Goal: Information Seeking & Learning: Learn about a topic

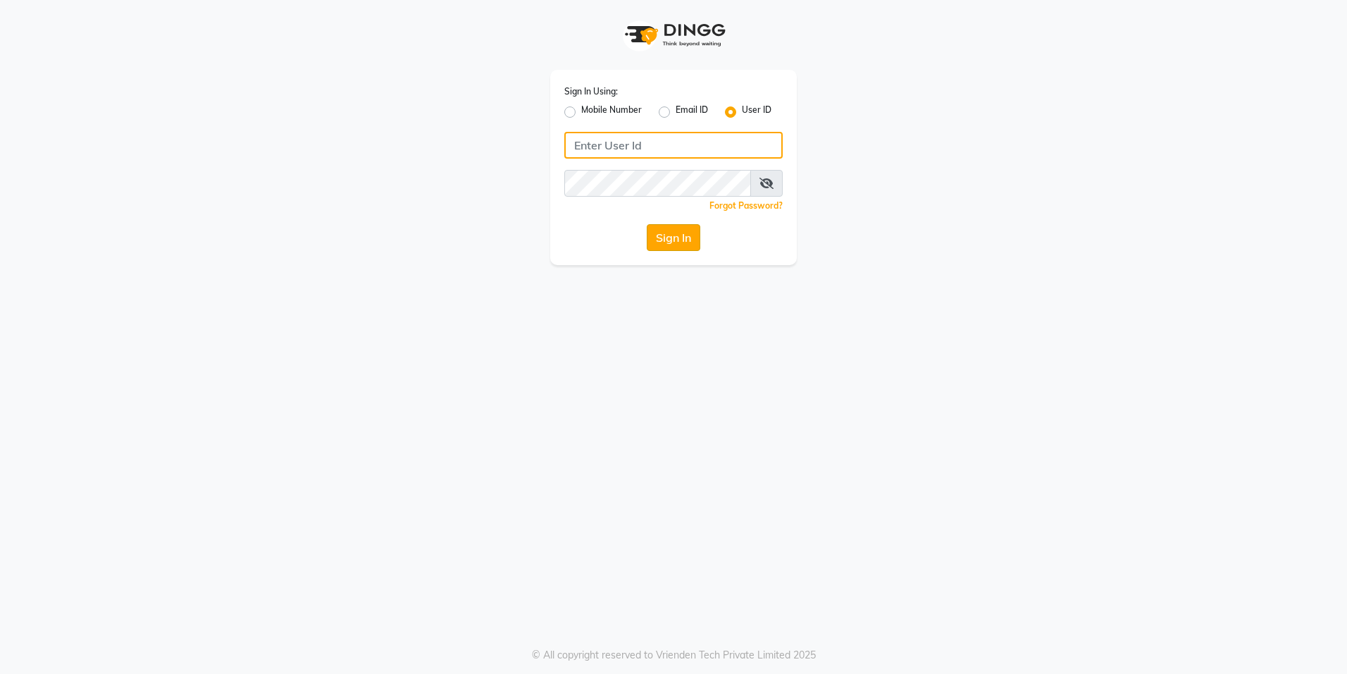
type input "chameleon"
click at [669, 240] on button "Sign In" at bounding box center [674, 237] width 54 height 27
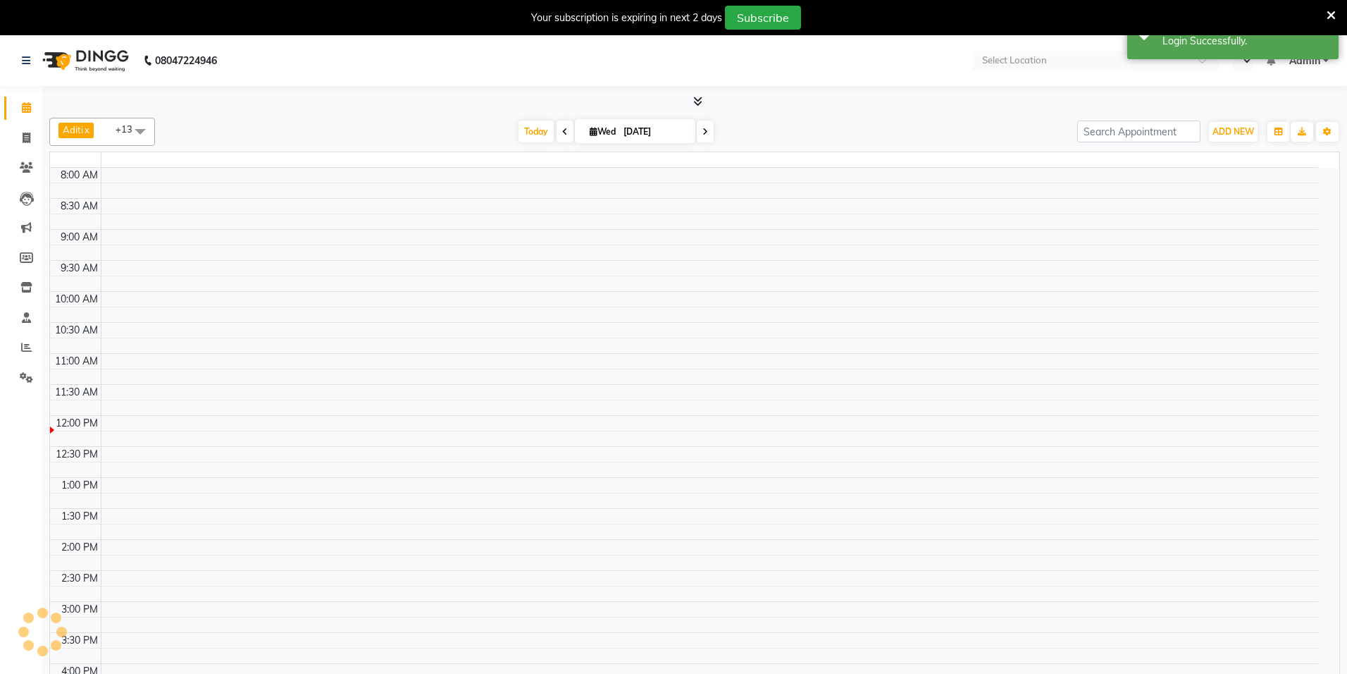
select select "en"
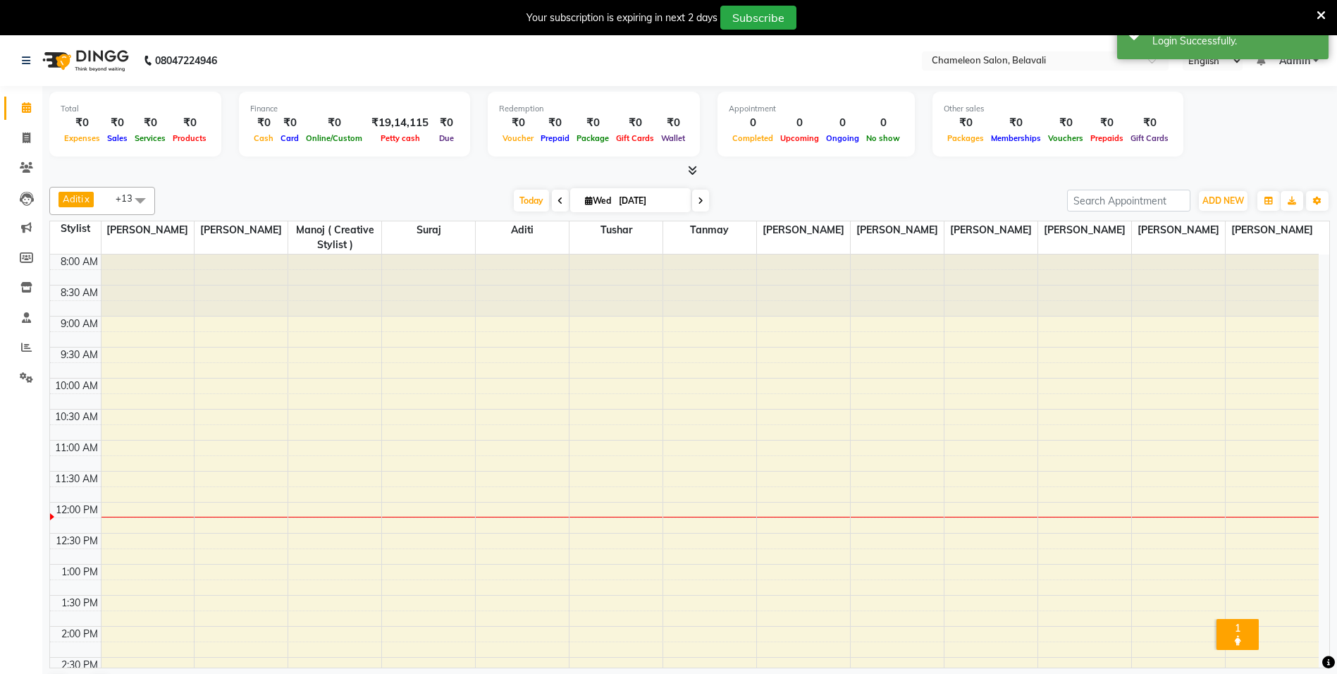
click at [25, 149] on li "Invoice" at bounding box center [21, 138] width 42 height 30
click at [27, 134] on icon at bounding box center [27, 137] width 8 height 11
select select "6724"
select select "service"
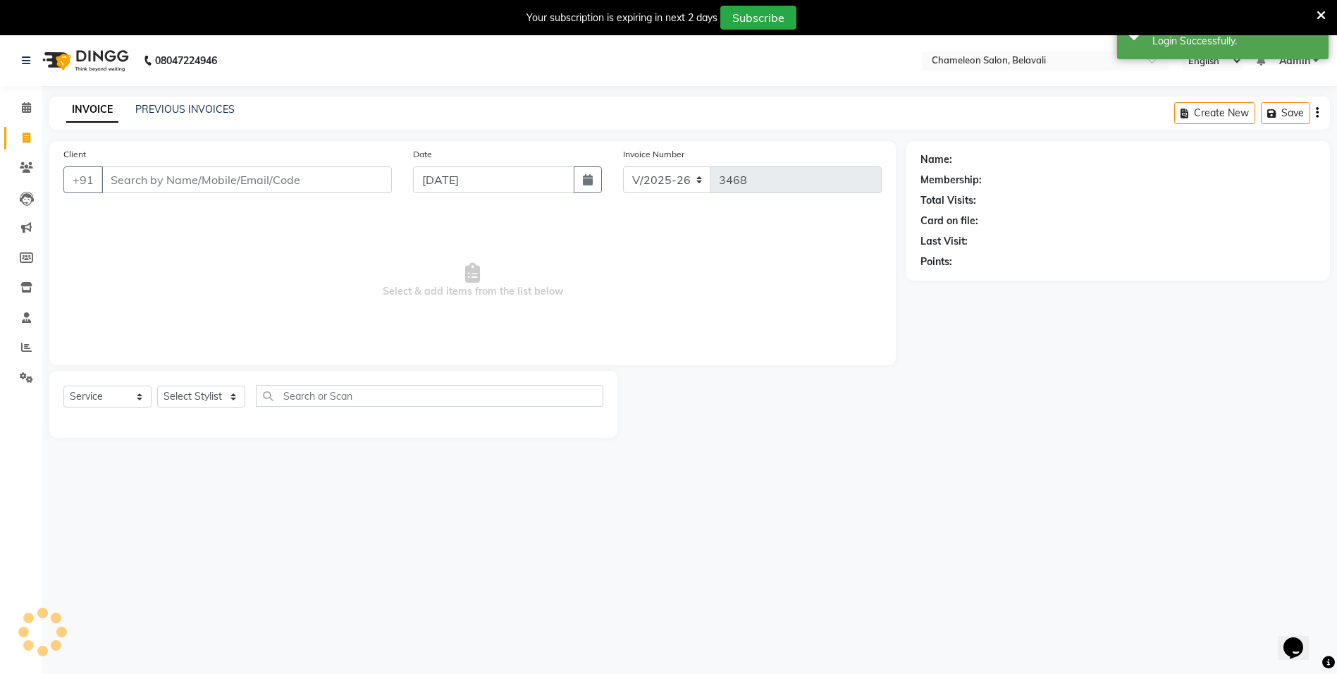
select select "58829"
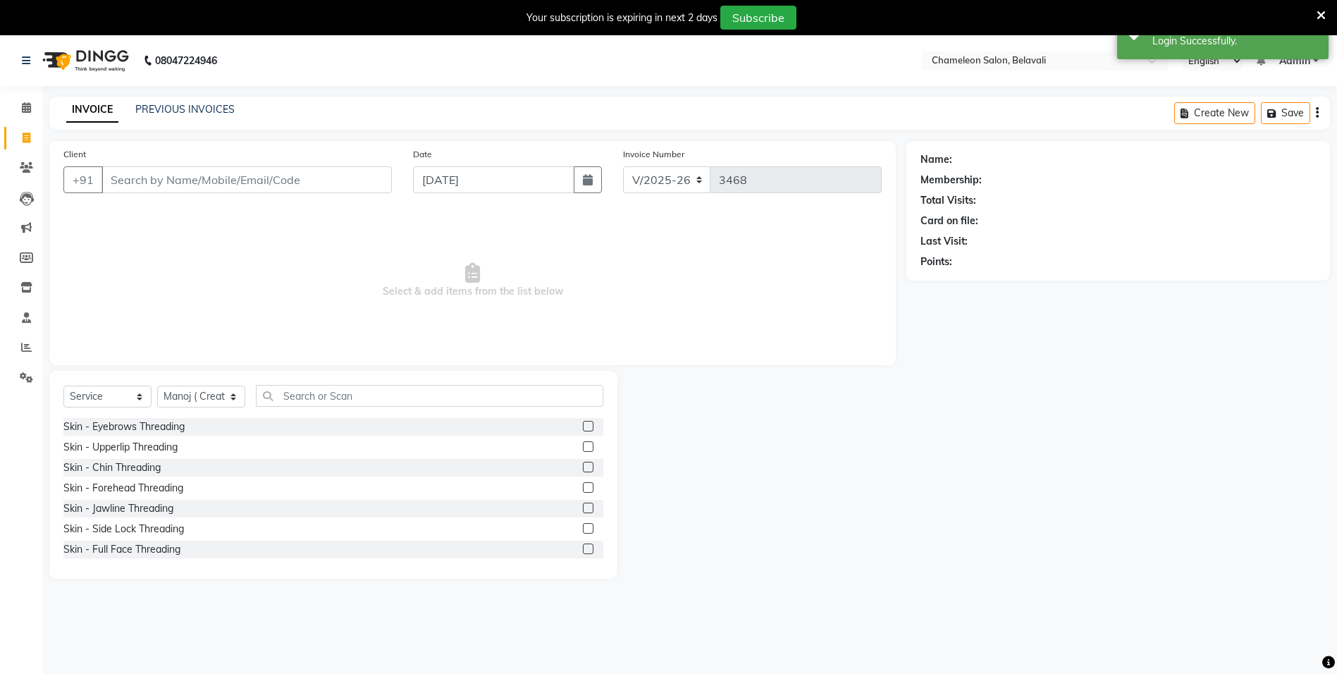
click at [187, 180] on input "Client" at bounding box center [246, 179] width 290 height 27
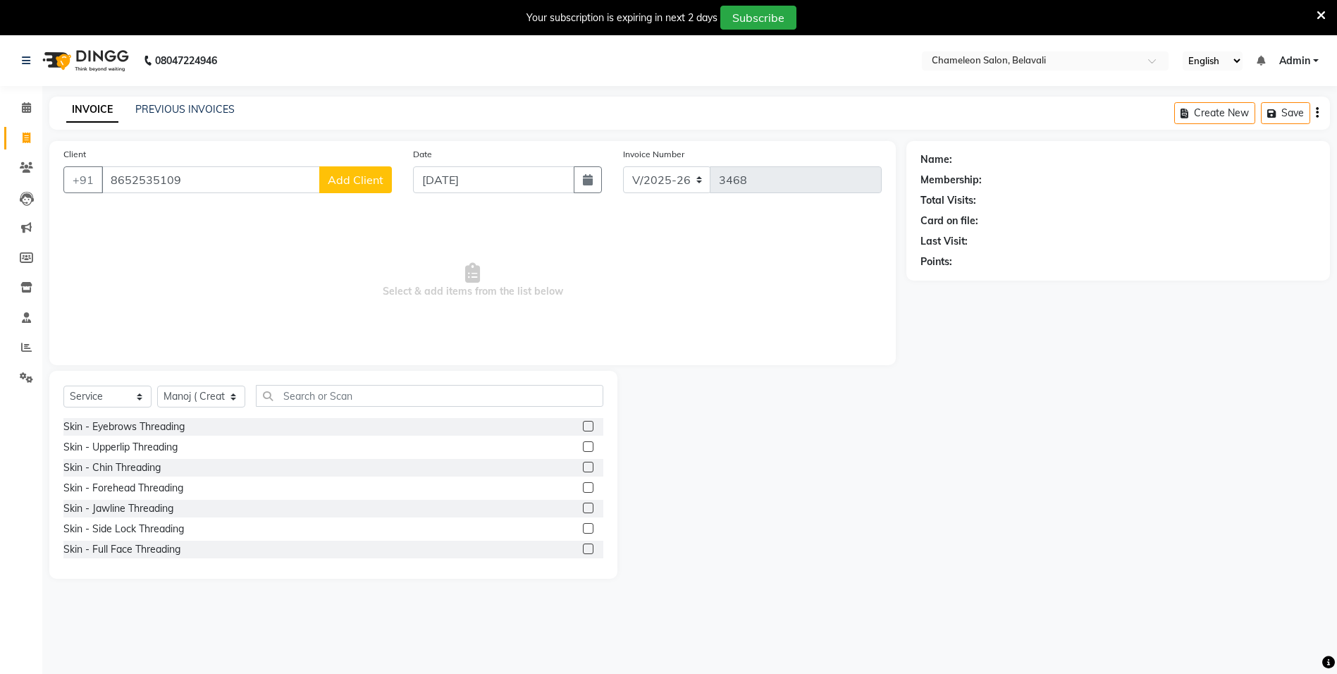
type input "8652535109"
click at [333, 186] on span "Add Client" at bounding box center [356, 180] width 56 height 14
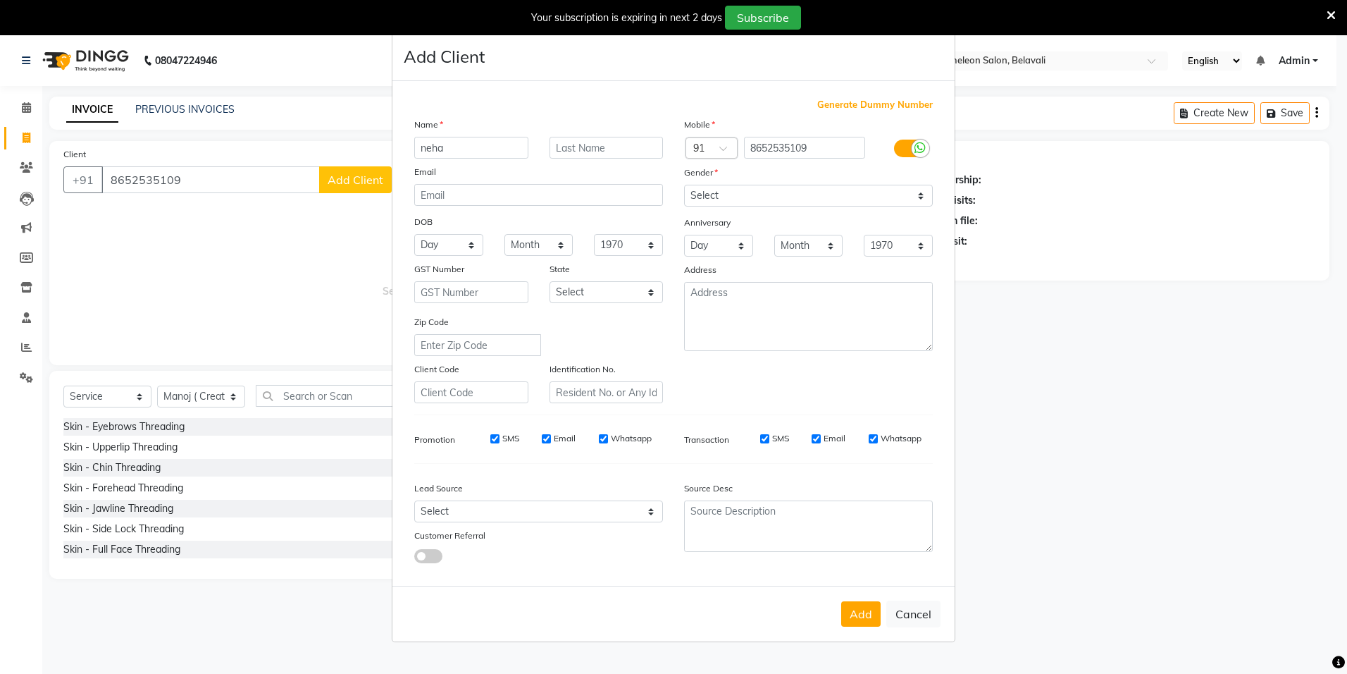
type input "neha"
click at [798, 188] on select "Select [DEMOGRAPHIC_DATA] [DEMOGRAPHIC_DATA] Other Prefer Not To Say" at bounding box center [808, 196] width 249 height 22
select select "[DEMOGRAPHIC_DATA]"
click at [684, 185] on select "Select [DEMOGRAPHIC_DATA] [DEMOGRAPHIC_DATA] Other Prefer Not To Say" at bounding box center [808, 196] width 249 height 22
click at [863, 607] on button "Add" at bounding box center [860, 613] width 39 height 25
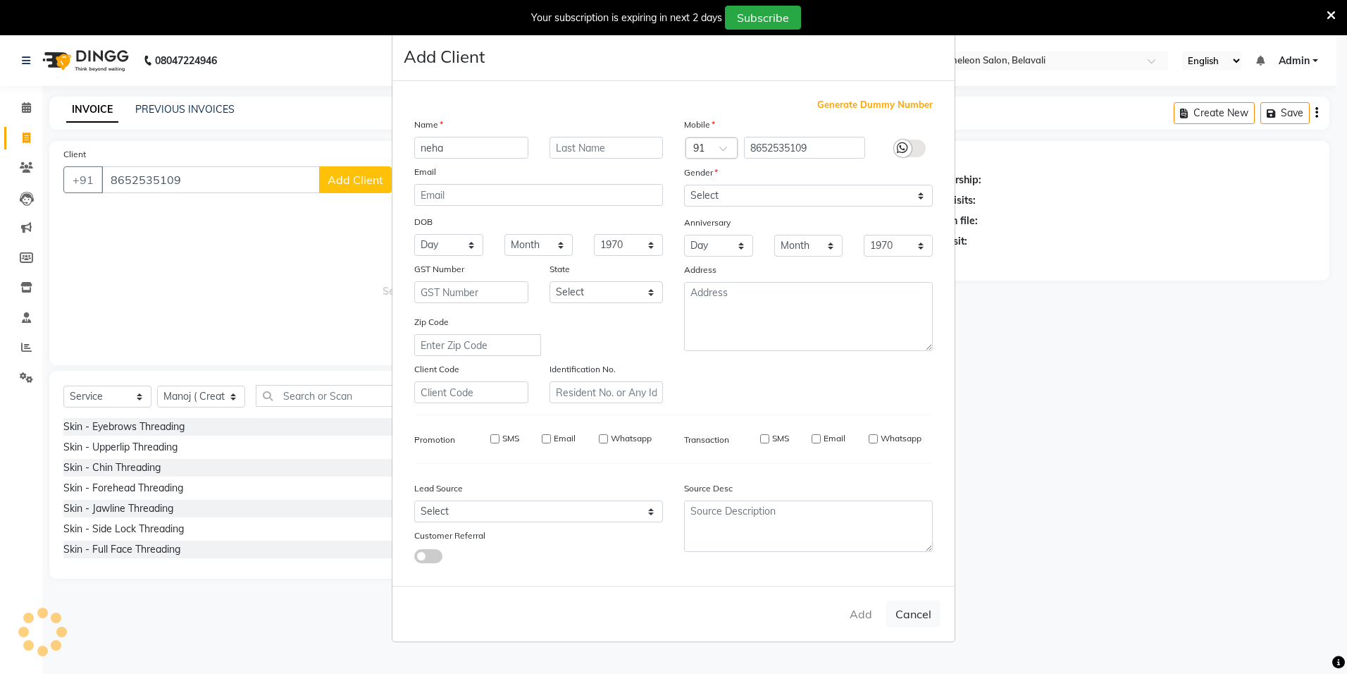
select select
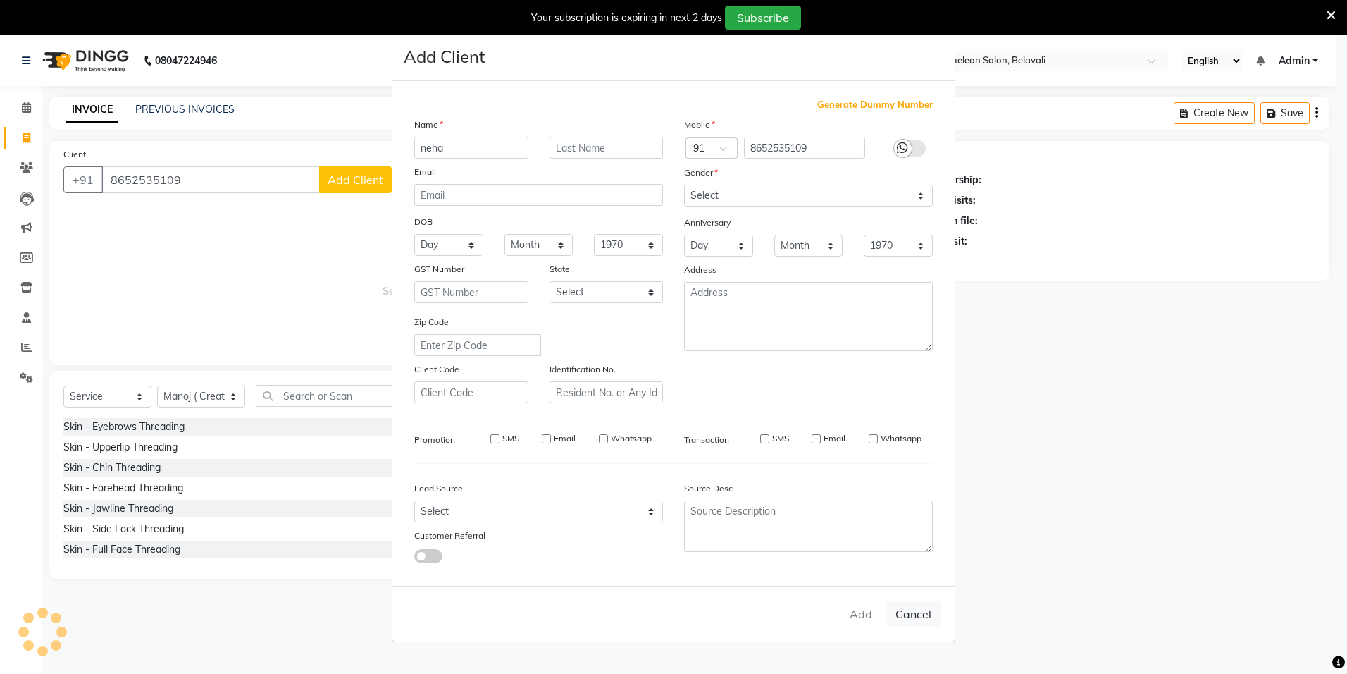
select select
checkbox input "false"
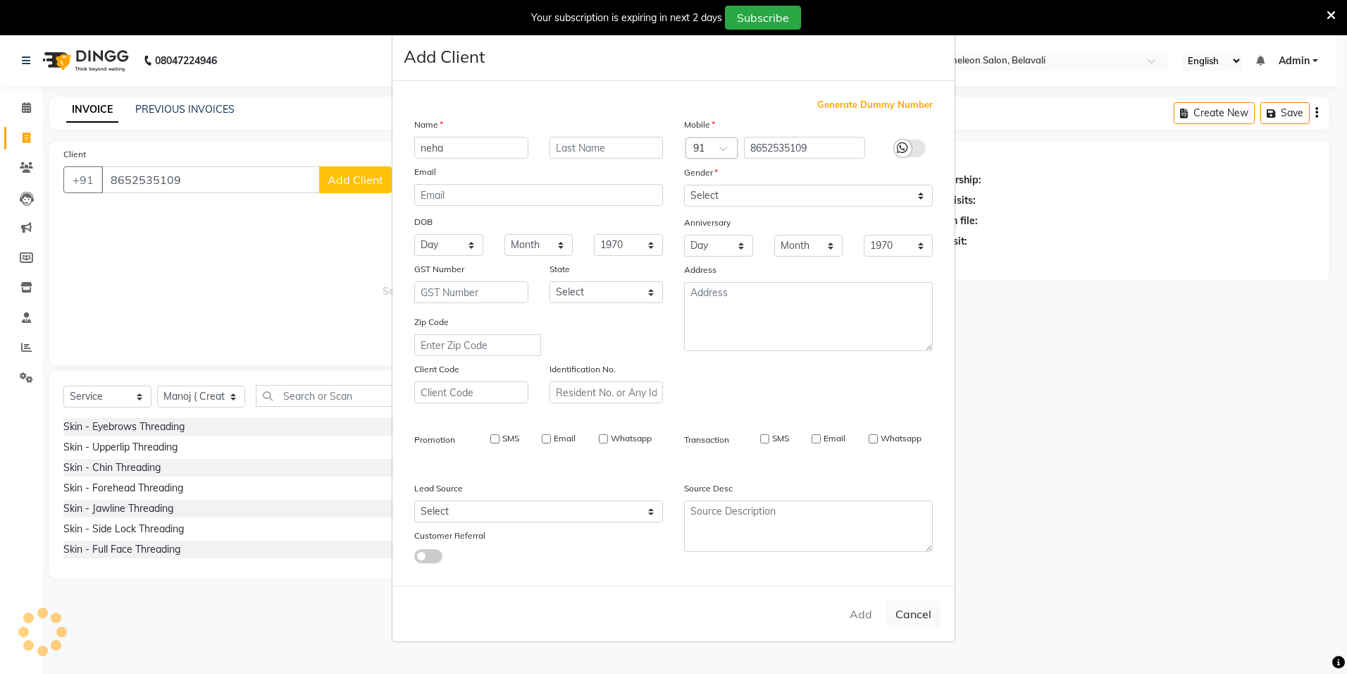
checkbox input "false"
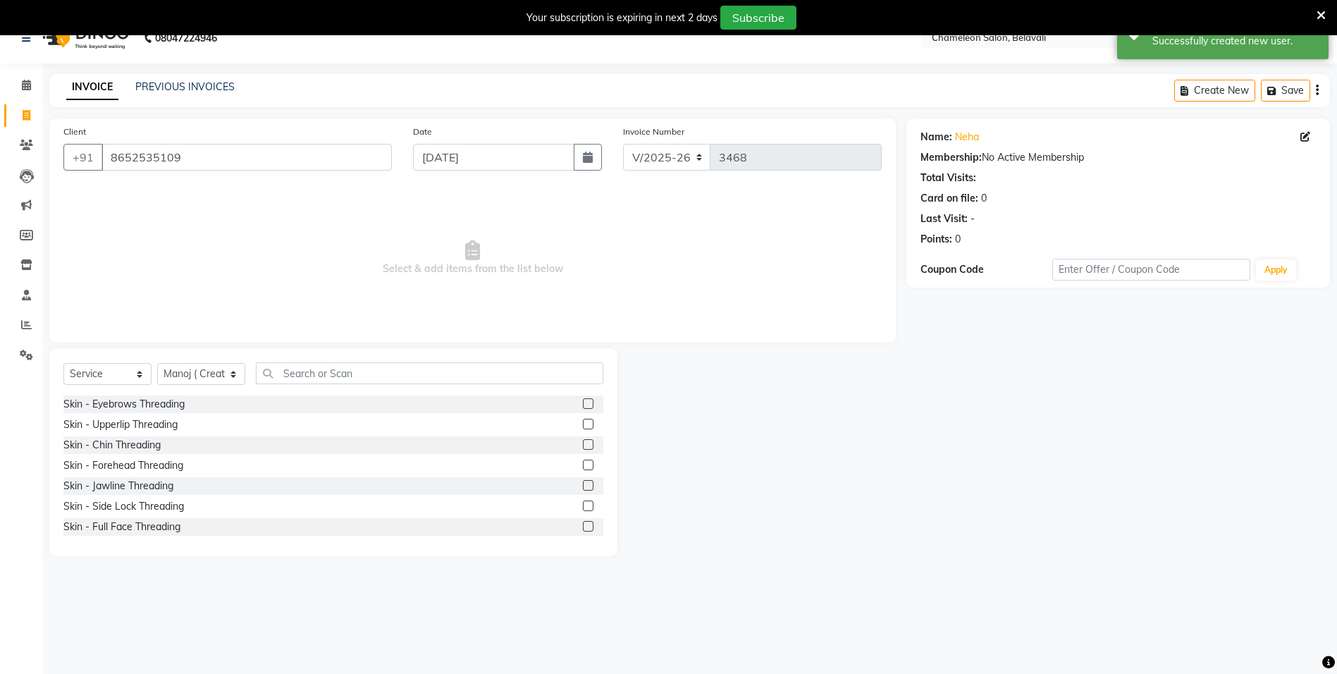
scroll to position [35, 0]
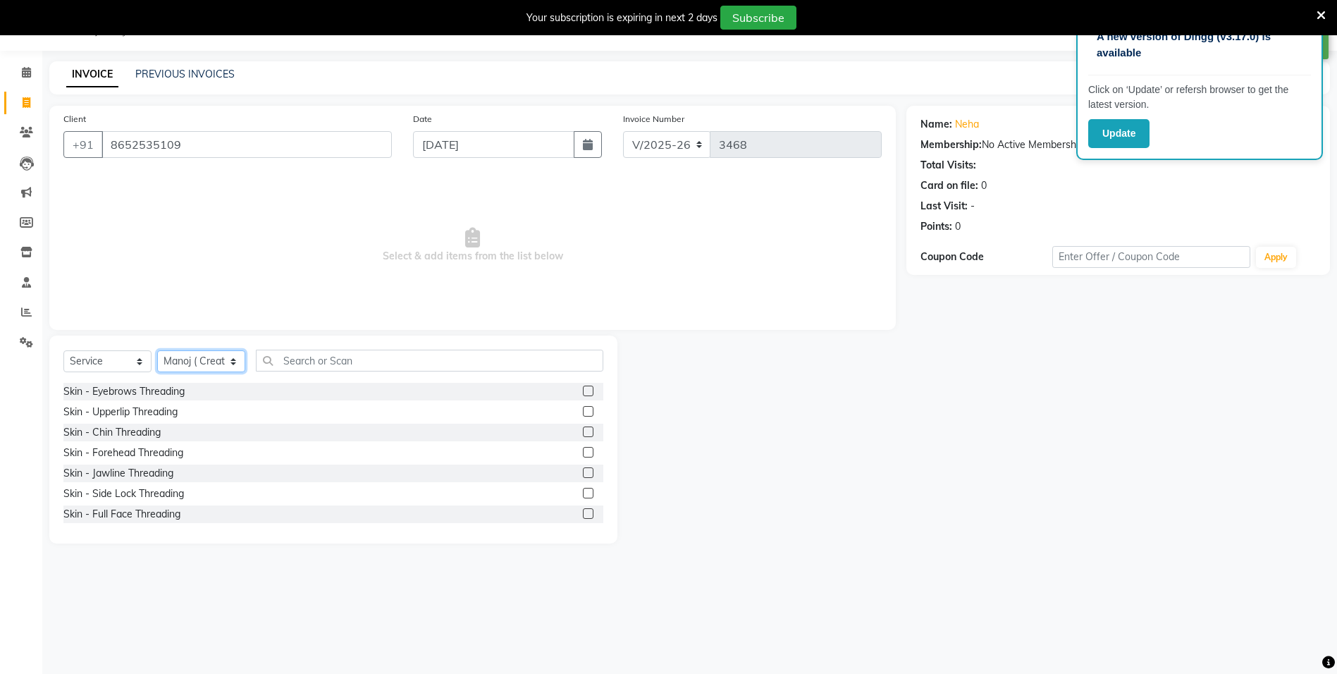
click at [182, 361] on select "Select Stylist Aditi [PERSON_NAME] [PERSON_NAME] ( Creative stylist ) [PERSON_N…" at bounding box center [201, 361] width 88 height 22
select select "62646"
click at [157, 350] on select "Select Stylist Aditi [PERSON_NAME] [PERSON_NAME] ( Creative stylist ) [PERSON_N…" at bounding box center [201, 361] width 88 height 22
click at [354, 362] on input "text" at bounding box center [429, 360] width 347 height 22
click at [118, 389] on div "Skin - Eyebrows Threading" at bounding box center [123, 391] width 121 height 15
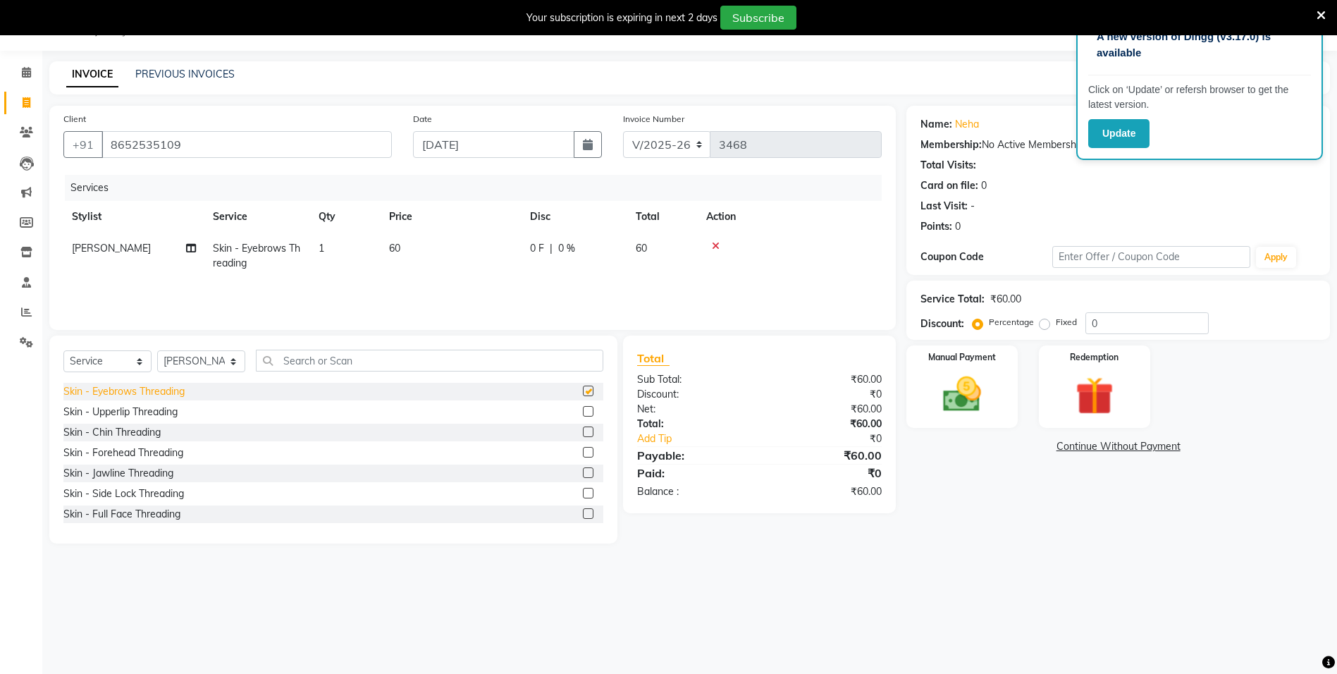
checkbox input "false"
click at [121, 456] on div "Skin - Forehead Threading" at bounding box center [123, 452] width 120 height 15
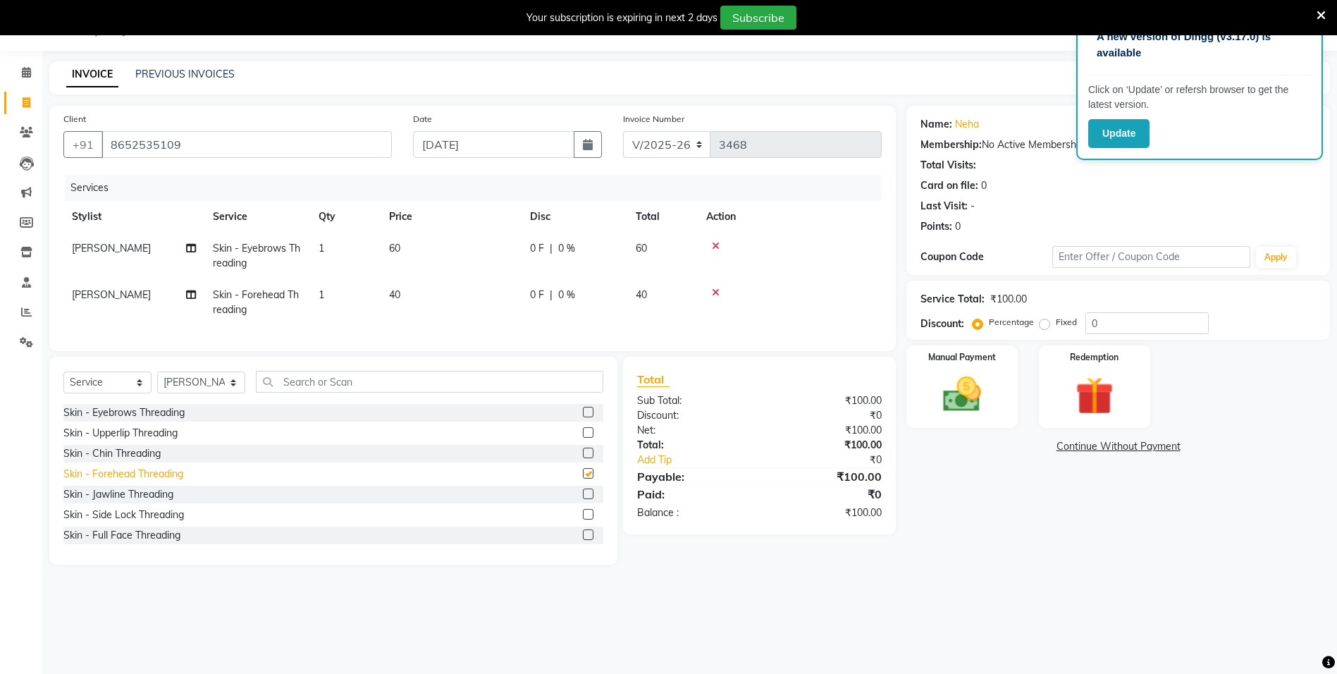
checkbox input "false"
click at [569, 252] on span "0 %" at bounding box center [566, 248] width 17 height 15
select select "62646"
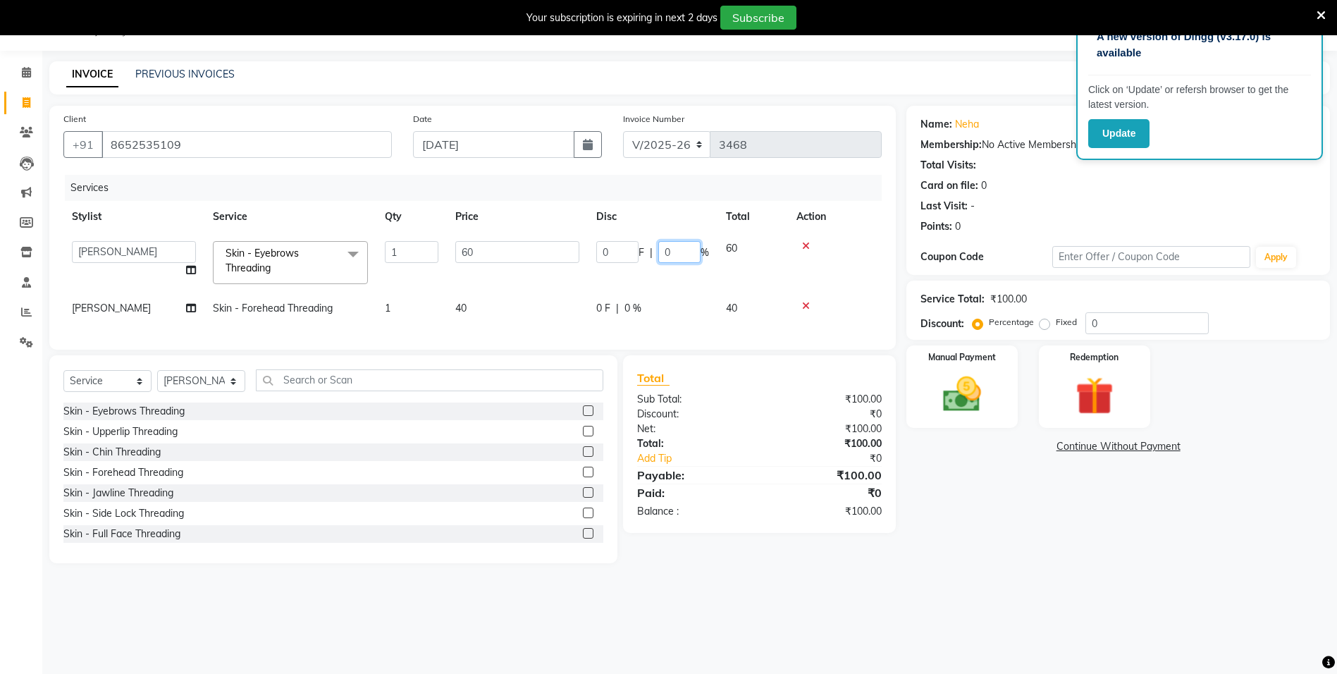
click at [660, 247] on input "0" at bounding box center [679, 252] width 42 height 22
type input "20"
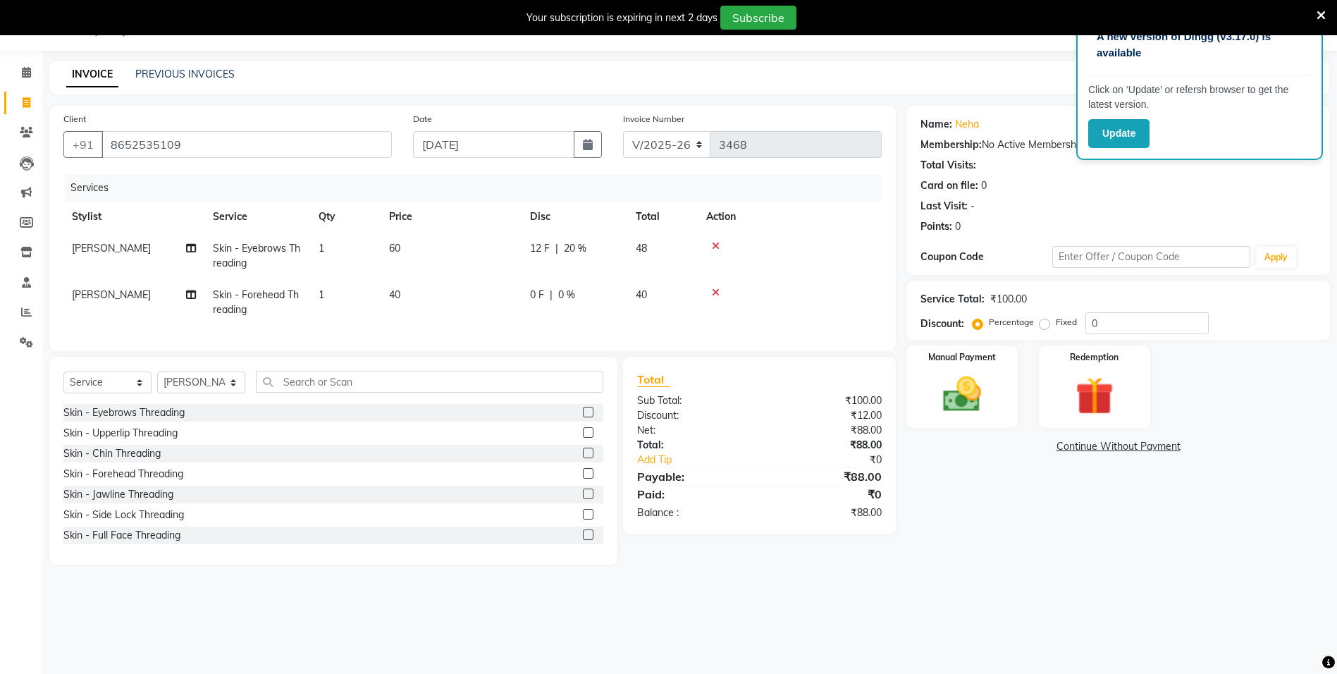
drag, startPoint x: 1070, startPoint y: 621, endPoint x: 936, endPoint y: 532, distance: 160.6
click at [1066, 620] on div "A new version of Dingg (v3.17.0) is available Click on ‘Update’ or refersh brow…" at bounding box center [668, 337] width 1337 height 674
click at [566, 295] on span "0 %" at bounding box center [566, 294] width 17 height 15
select select "62646"
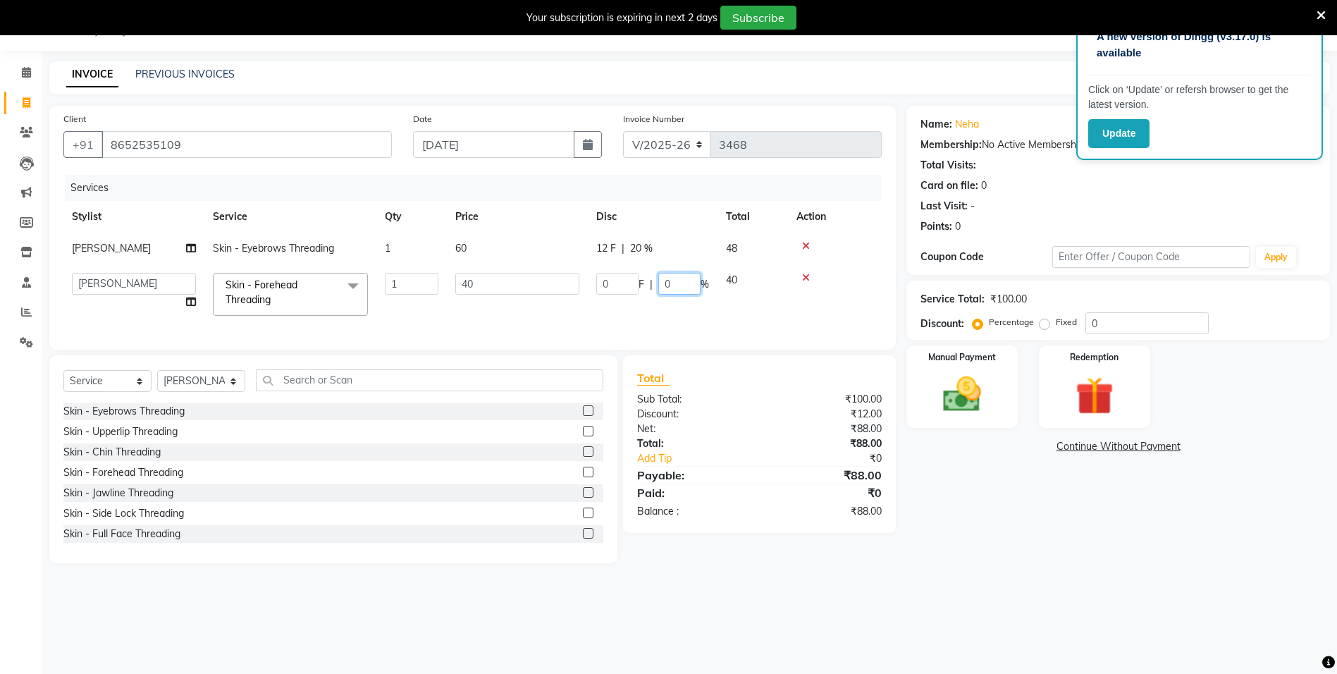
click at [661, 287] on input "0" at bounding box center [679, 284] width 42 height 22
type input "20"
click at [967, 500] on div "Name: Neha Membership: No Active Membership Total Visits: Card on file: 0 Last …" at bounding box center [1123, 334] width 434 height 457
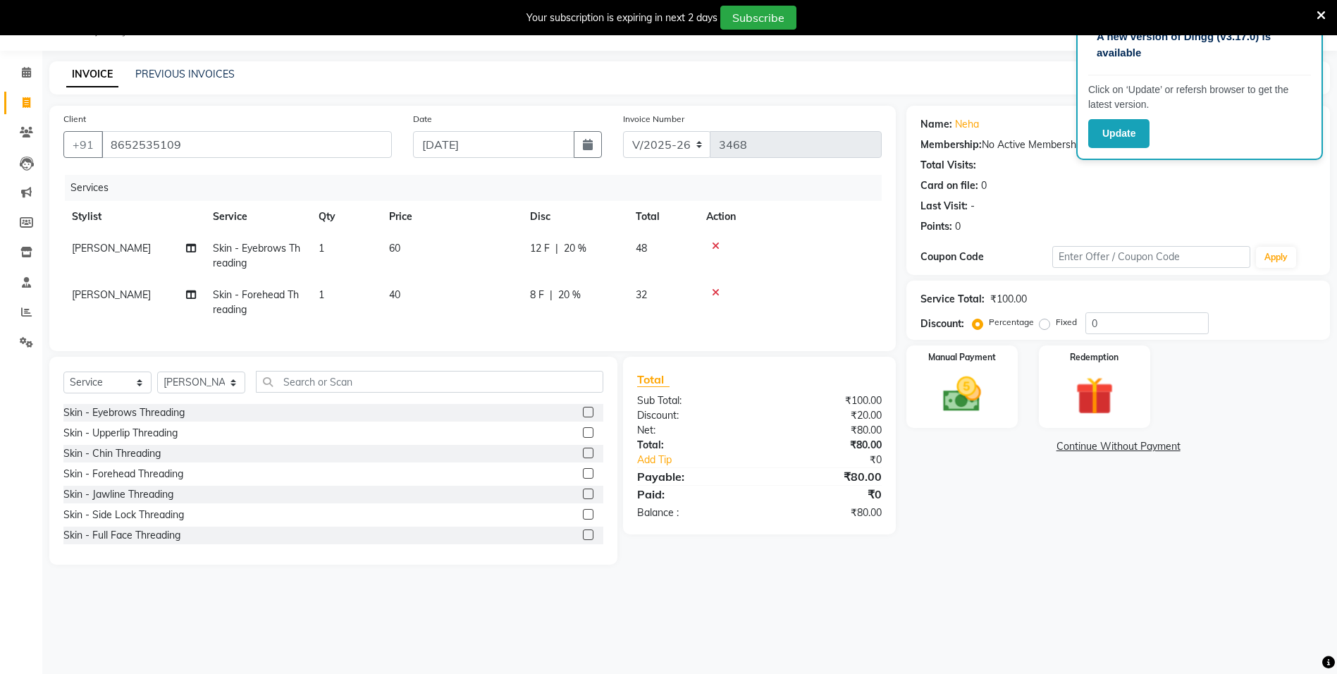
click at [564, 290] on span "20 %" at bounding box center [569, 294] width 23 height 15
select select "62646"
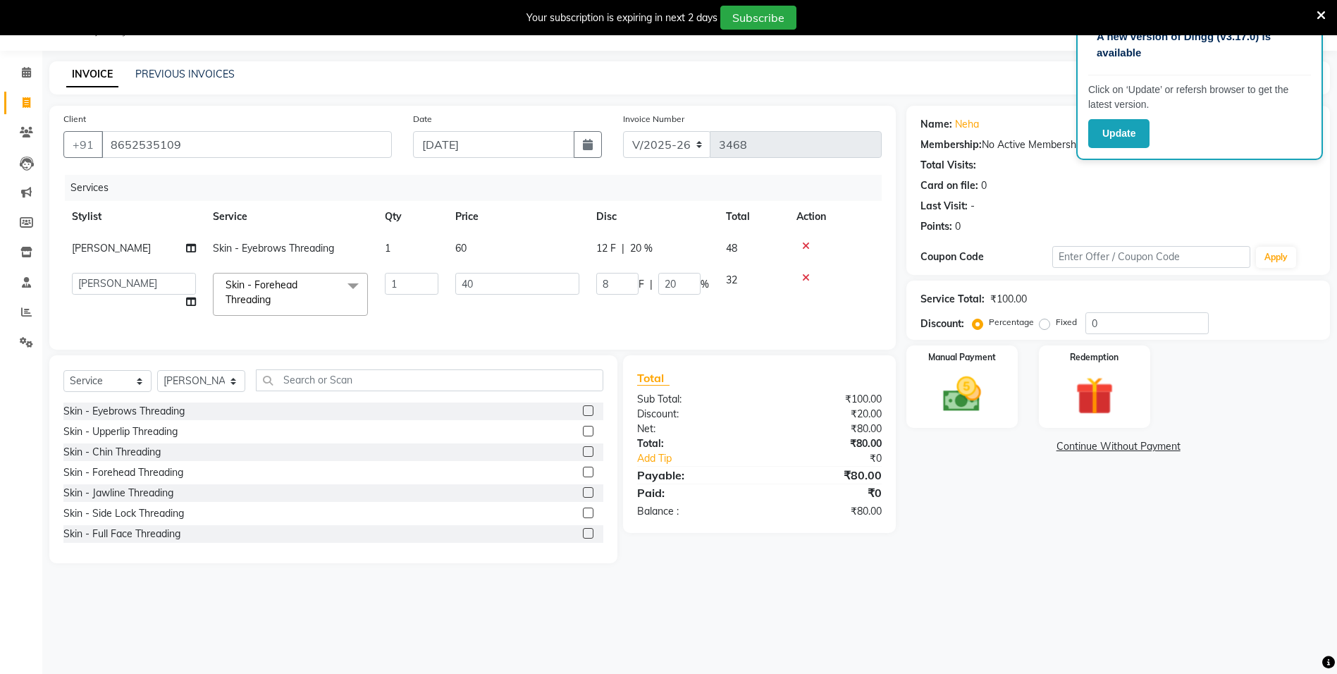
click at [806, 244] on icon at bounding box center [806, 246] width 8 height 10
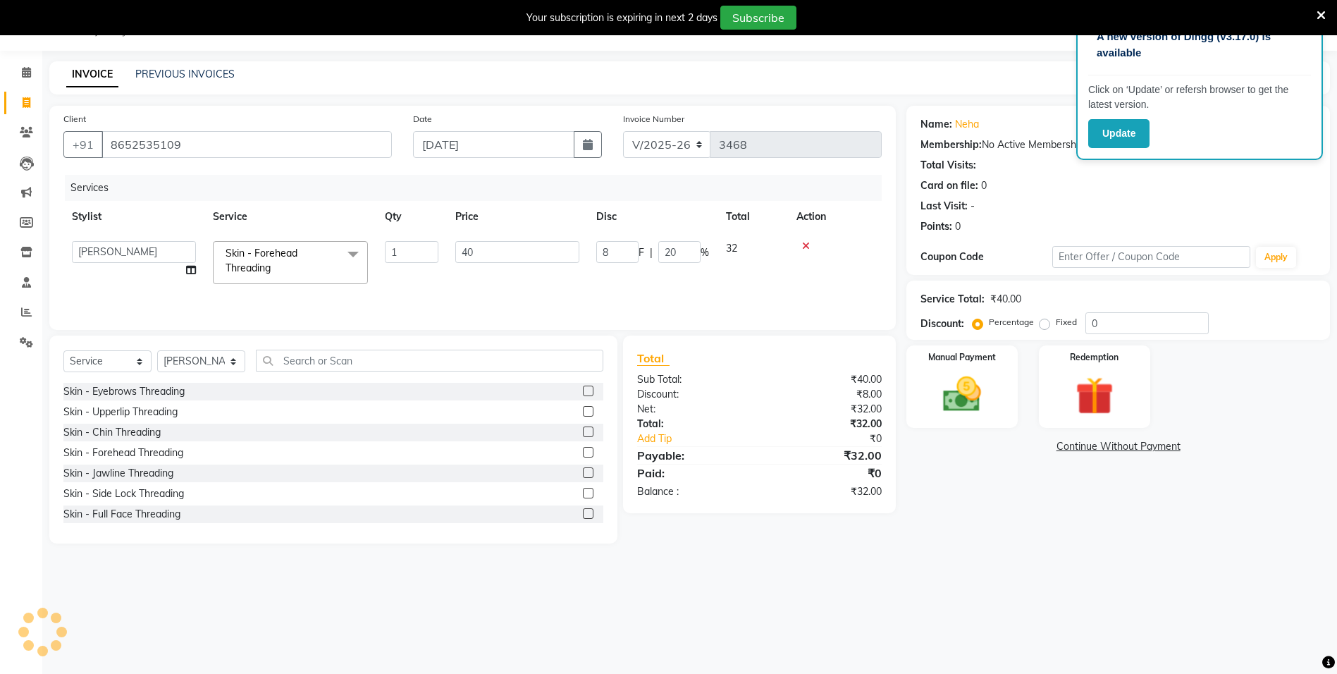
click at [806, 244] on icon at bounding box center [806, 246] width 8 height 10
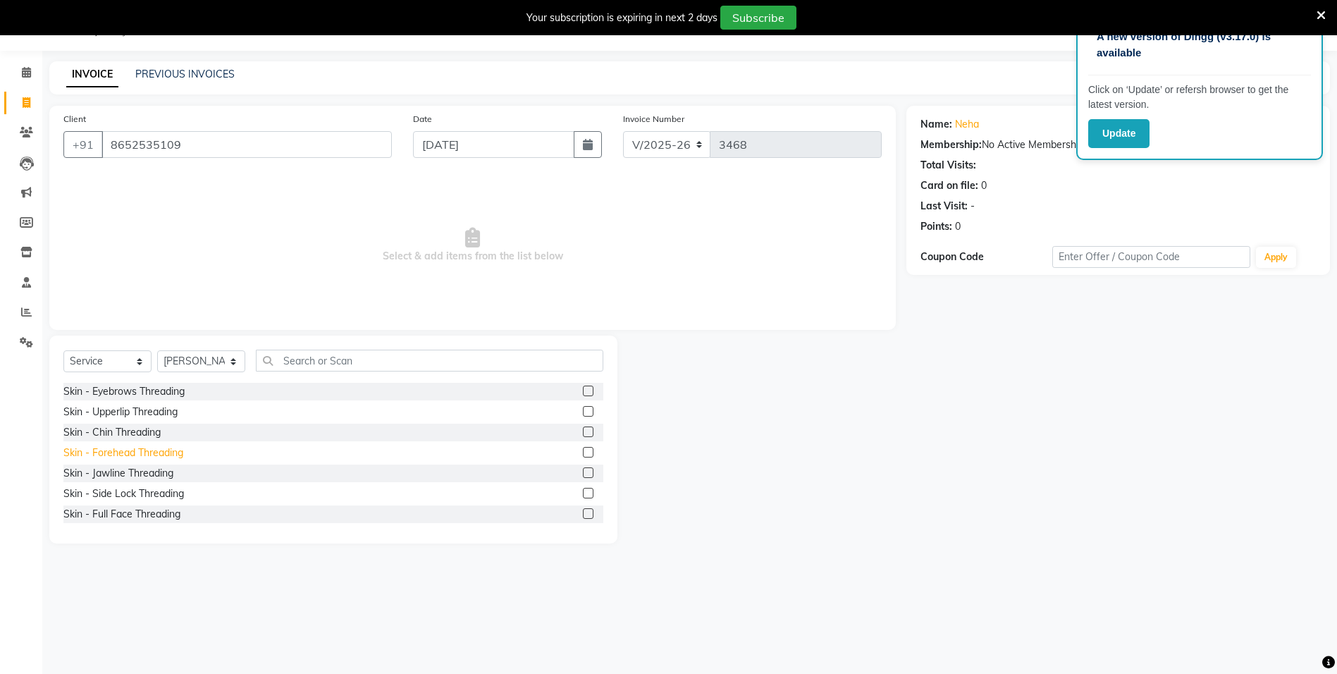
click at [111, 448] on div "Skin - Forehead Threading" at bounding box center [123, 452] width 120 height 15
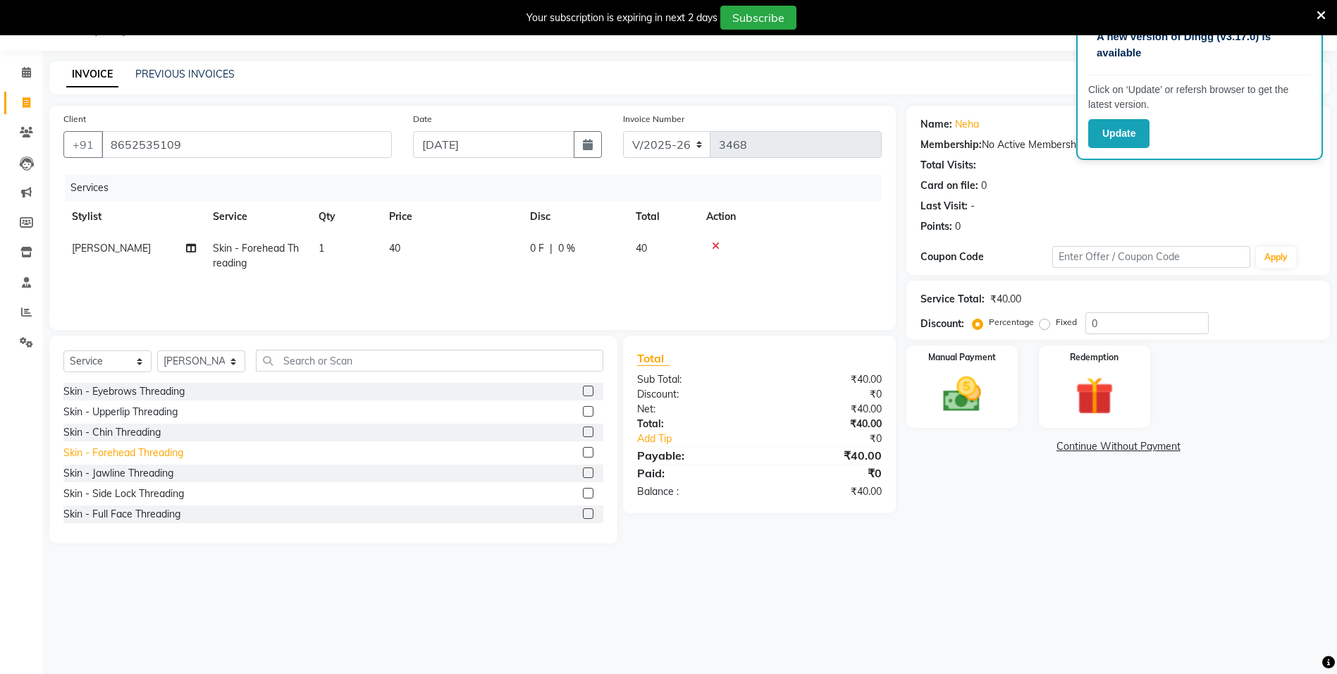
click at [113, 448] on div "Skin - Forehead Threading" at bounding box center [123, 452] width 120 height 15
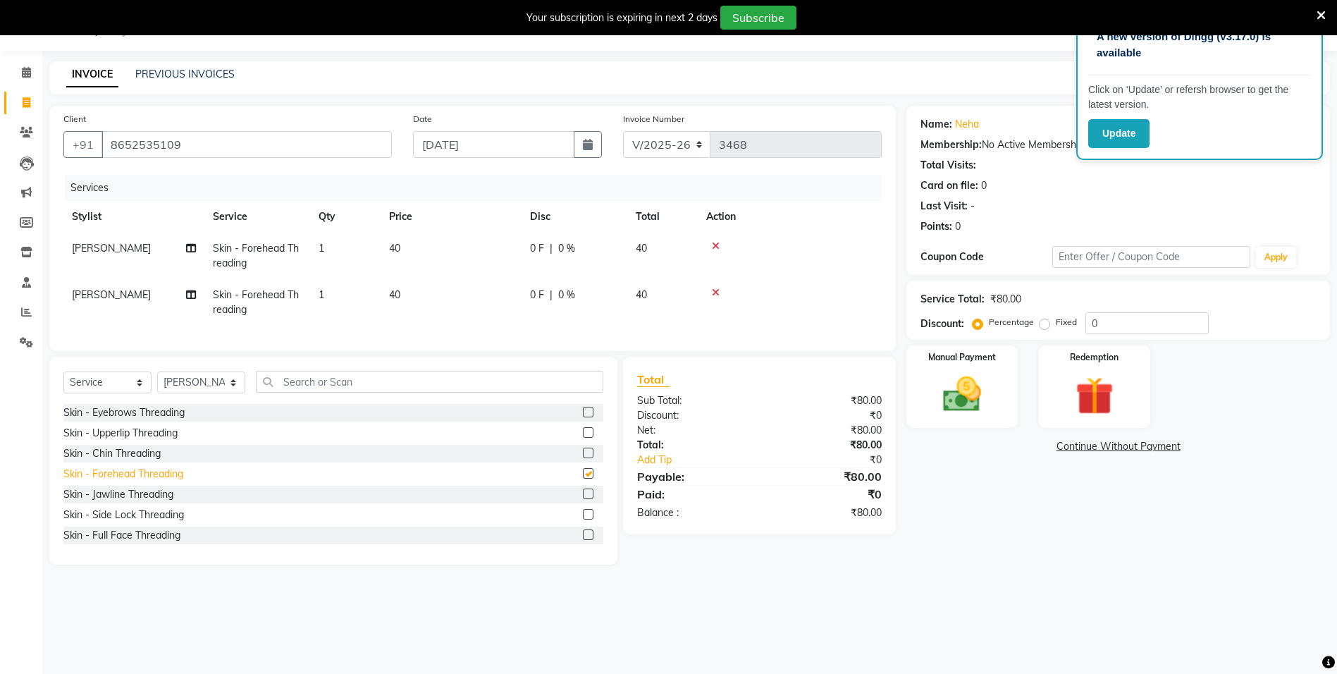
checkbox input "false"
click at [398, 242] on span "40" at bounding box center [394, 248] width 11 height 13
select select "62646"
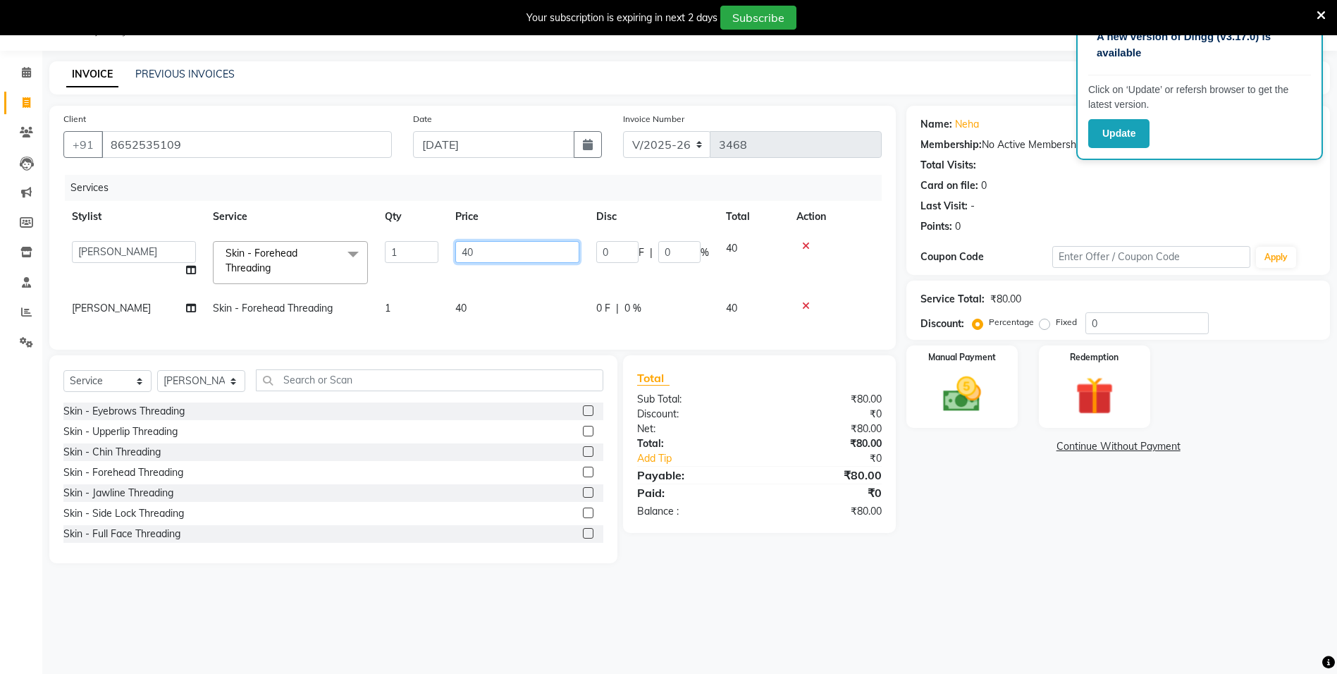
click at [471, 245] on input "40" at bounding box center [517, 252] width 124 height 22
type input "45"
click at [456, 299] on td "40" at bounding box center [517, 308] width 141 height 32
select select "62646"
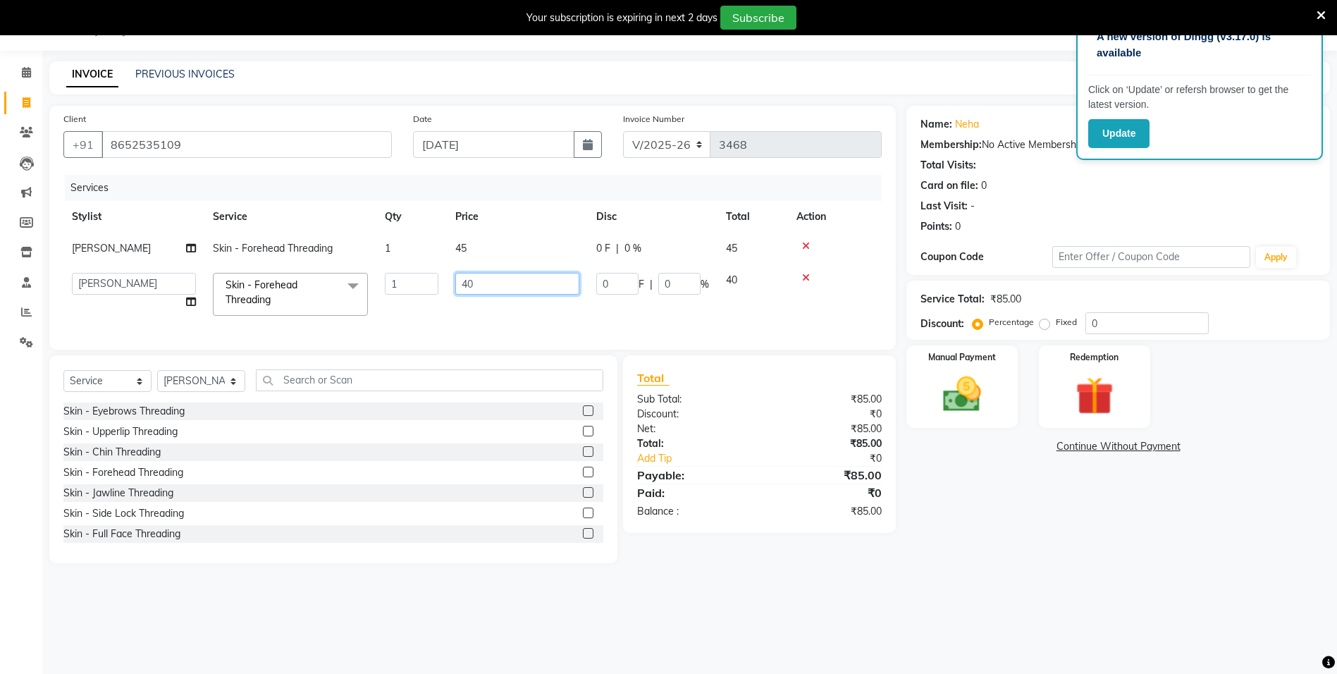
click at [485, 276] on input "40" at bounding box center [517, 284] width 124 height 22
type input "45"
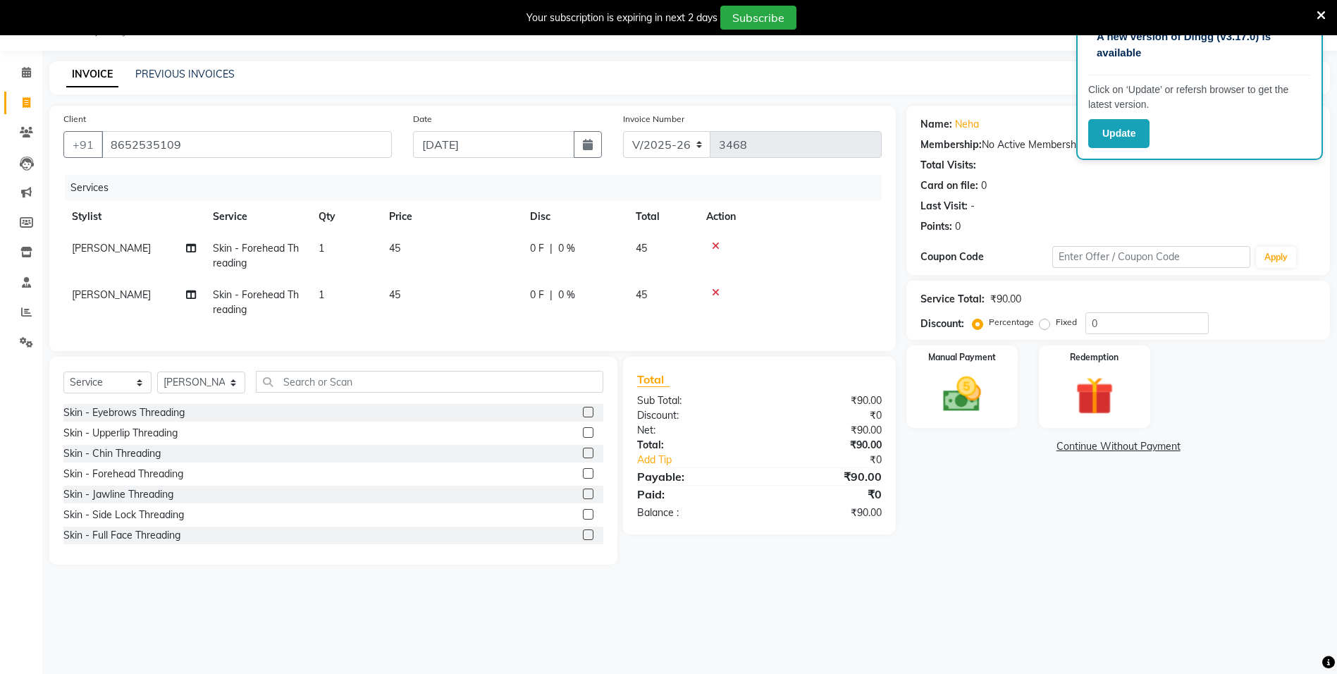
click at [884, 625] on div "A new version of Dingg (v3.17.0) is available Click on ‘Update’ or refersh brow…" at bounding box center [668, 337] width 1337 height 674
click at [967, 400] on img at bounding box center [961, 394] width 65 height 46
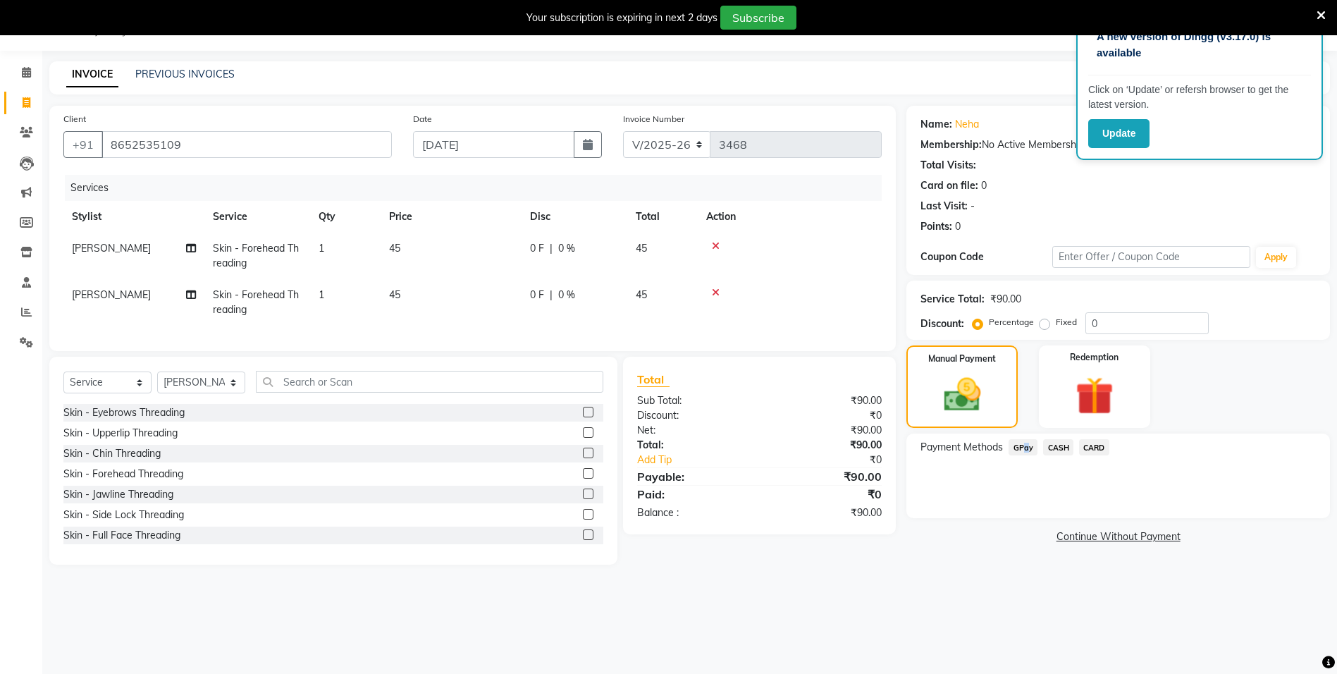
click at [1022, 448] on span "GPay" at bounding box center [1022, 447] width 29 height 16
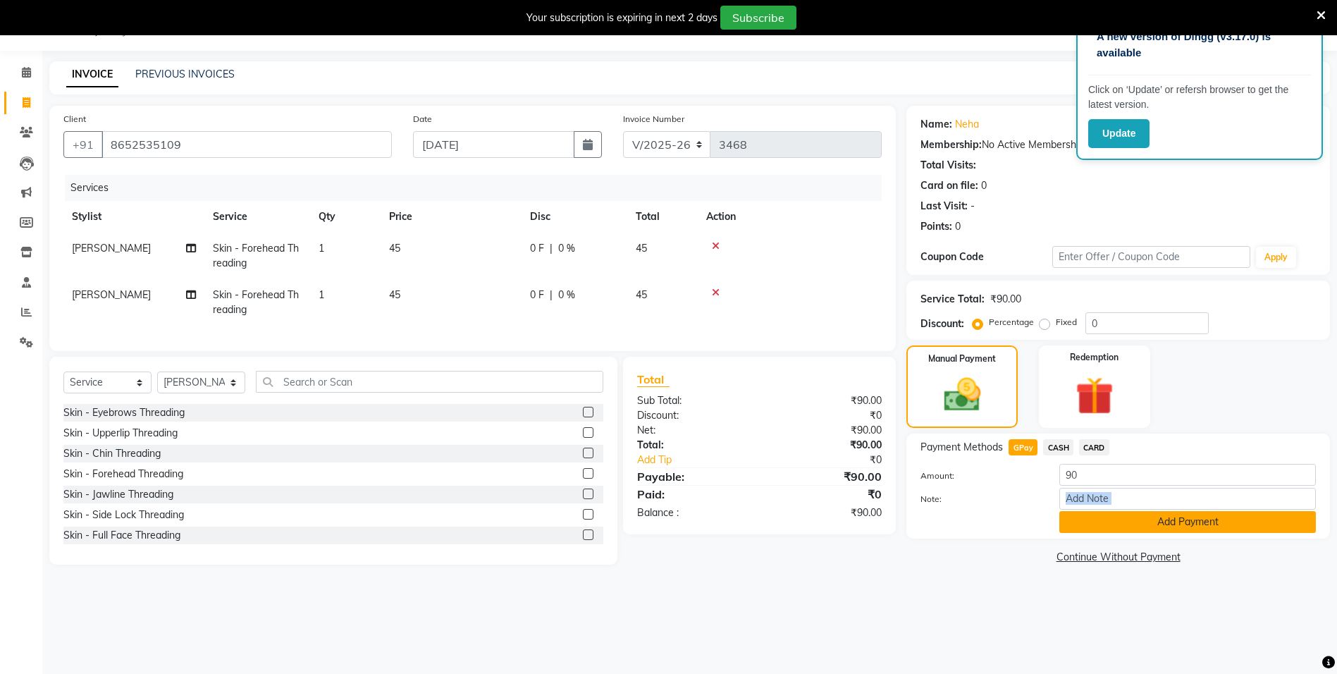
drag, startPoint x: 1022, startPoint y: 448, endPoint x: 1082, endPoint y: 512, distance: 87.7
click at [1082, 512] on div "Amount: 90 Note: Add Payment" at bounding box center [1117, 498] width 395 height 69
drag, startPoint x: 1082, startPoint y: 512, endPoint x: 1074, endPoint y: 528, distance: 18.3
click at [1074, 528] on button "Add Payment" at bounding box center [1187, 522] width 256 height 22
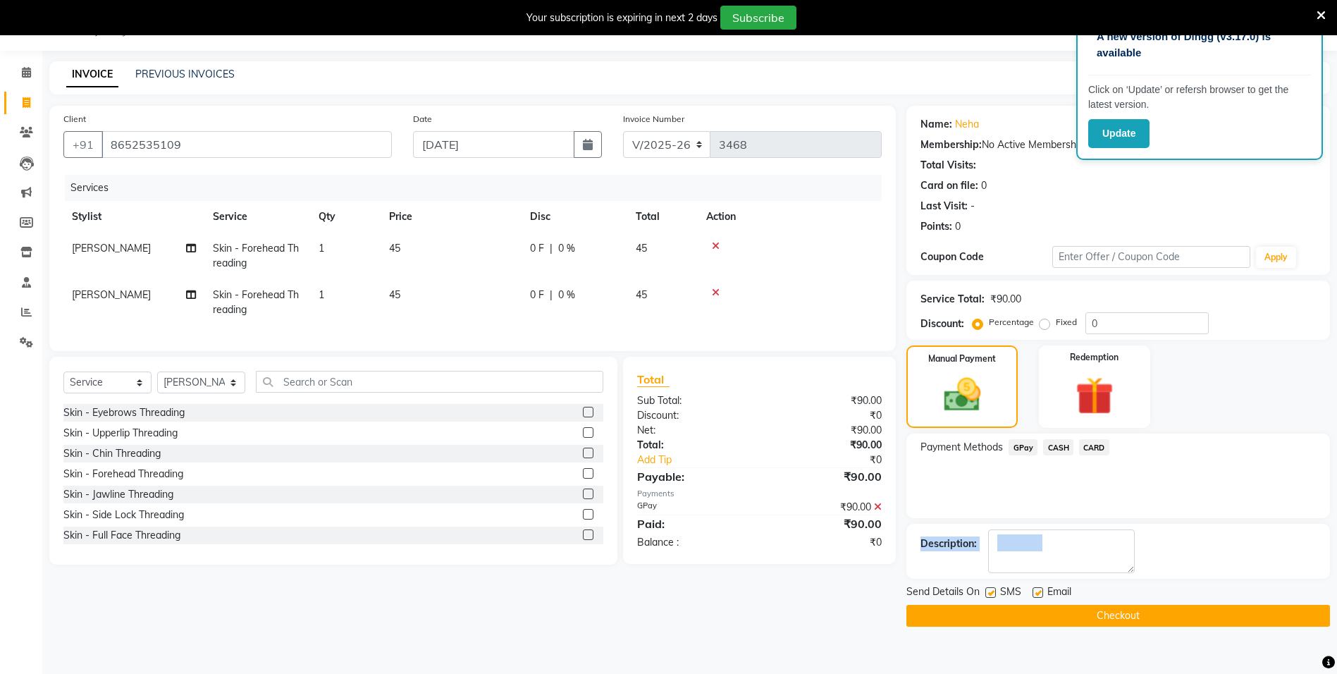
click at [962, 596] on span "Send Details On" at bounding box center [942, 593] width 73 height 18
click at [955, 619] on button "Checkout" at bounding box center [1117, 616] width 423 height 22
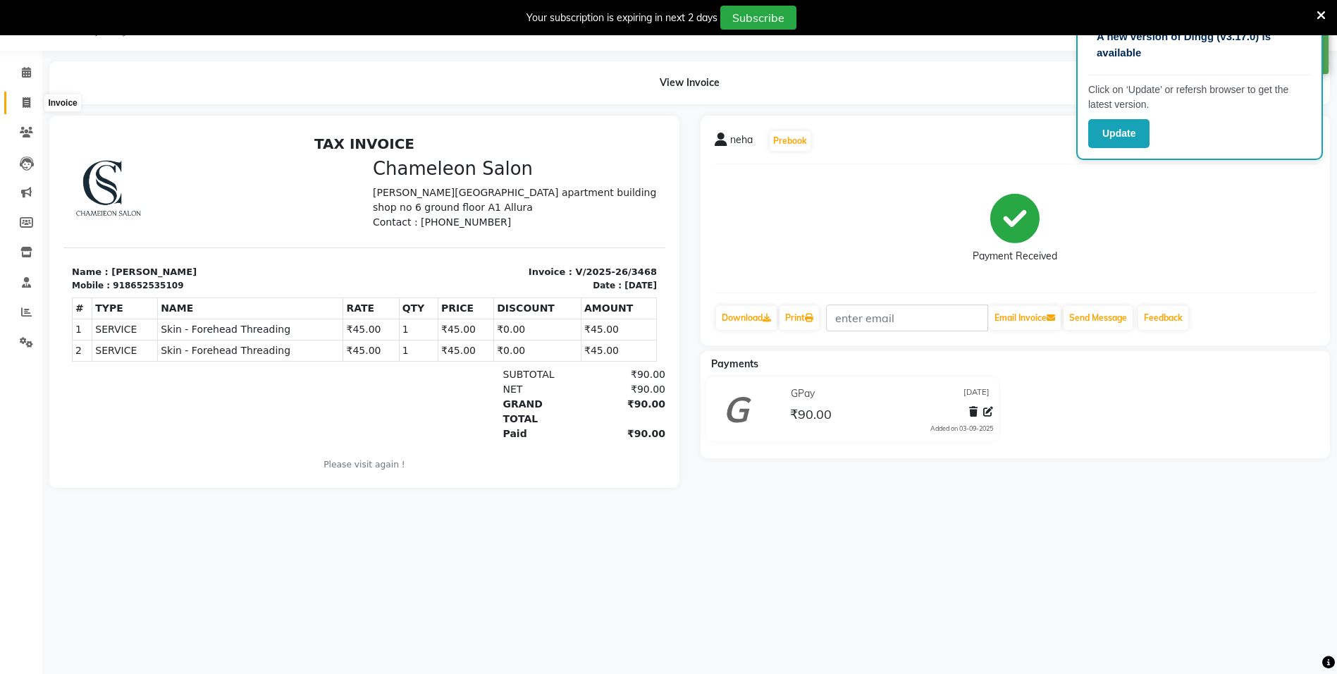
click at [15, 96] on span at bounding box center [26, 103] width 25 height 16
select select "6724"
select select "service"
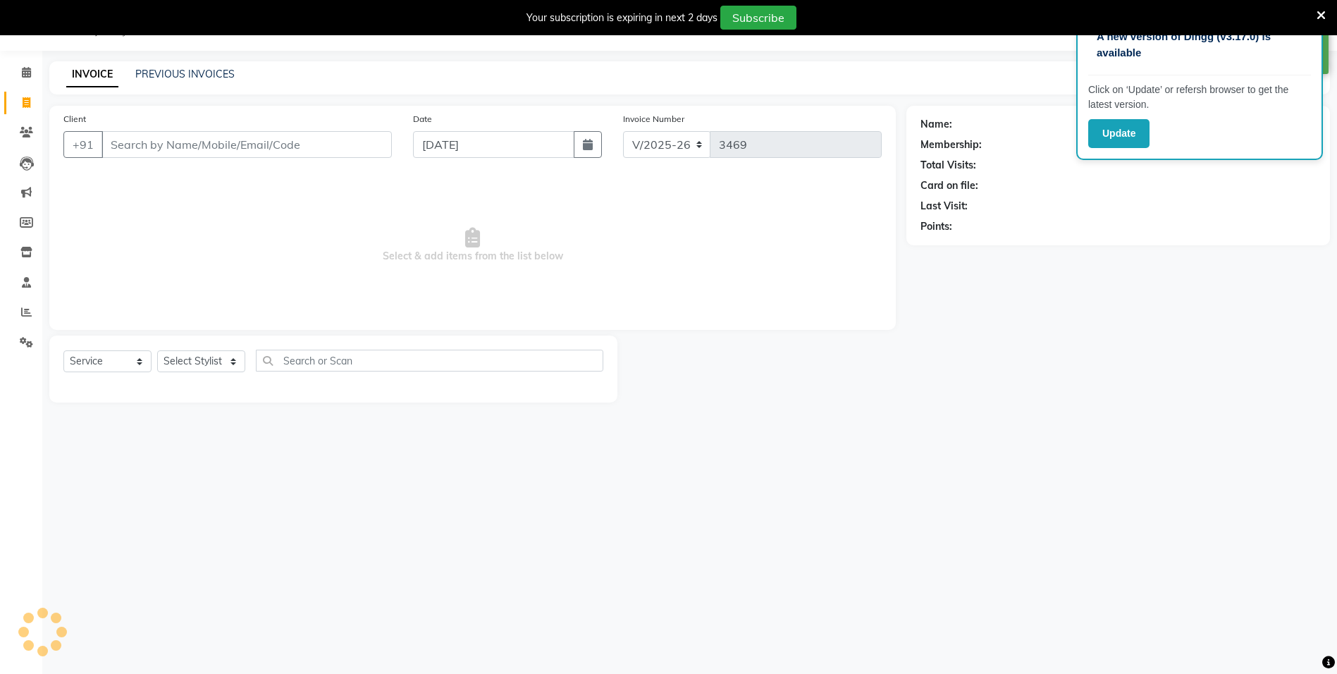
select select "58829"
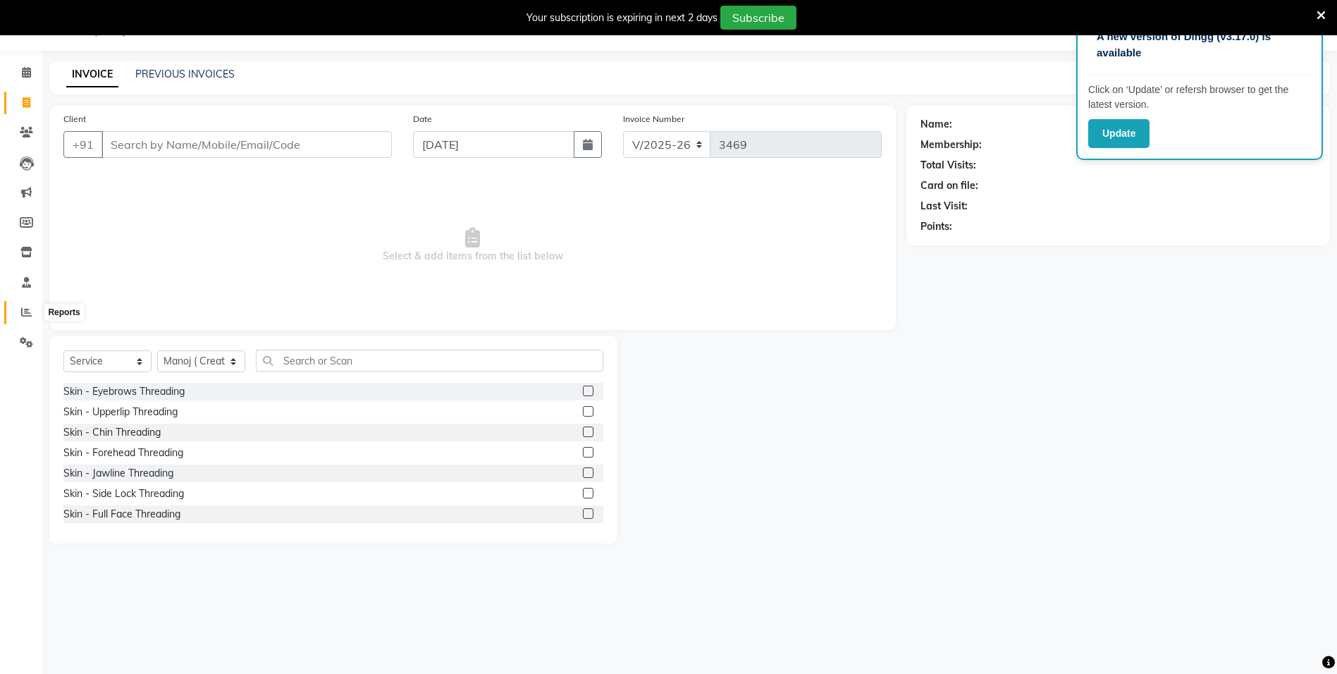
click at [16, 304] on span at bounding box center [26, 312] width 25 height 16
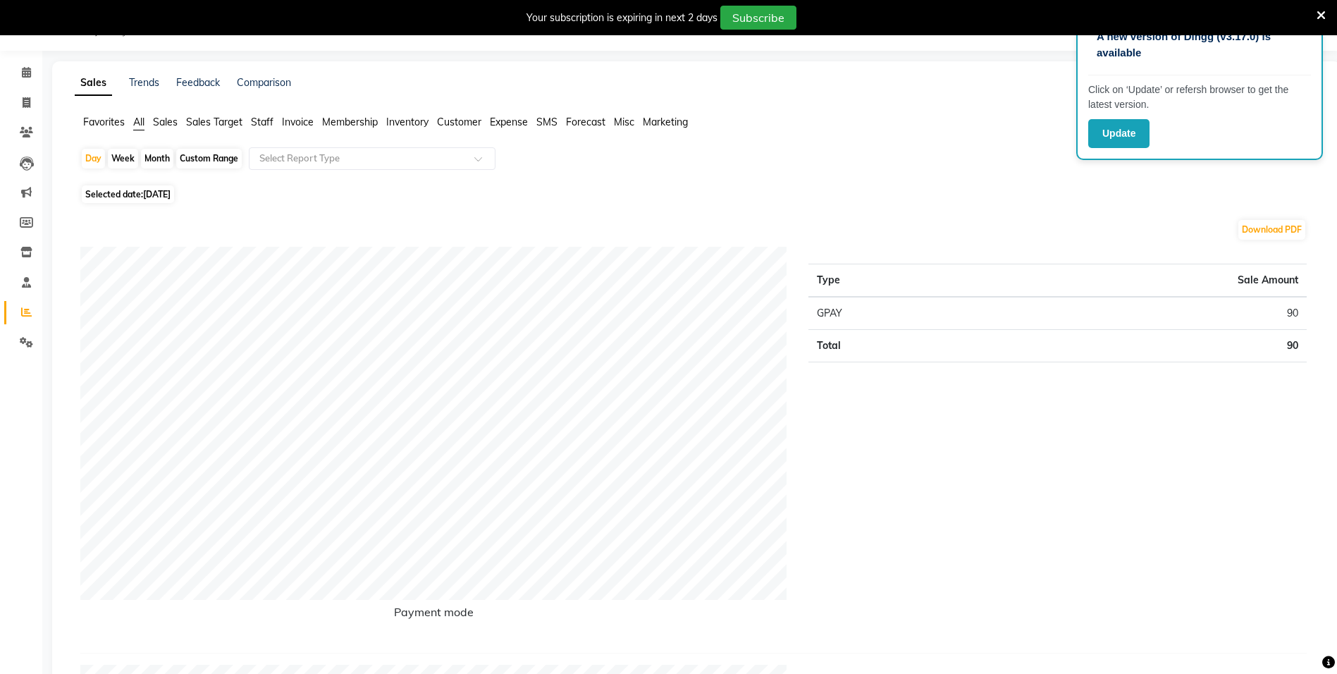
click at [131, 194] on span "Selected date: [DATE]" at bounding box center [128, 194] width 92 height 18
select select "9"
select select "2025"
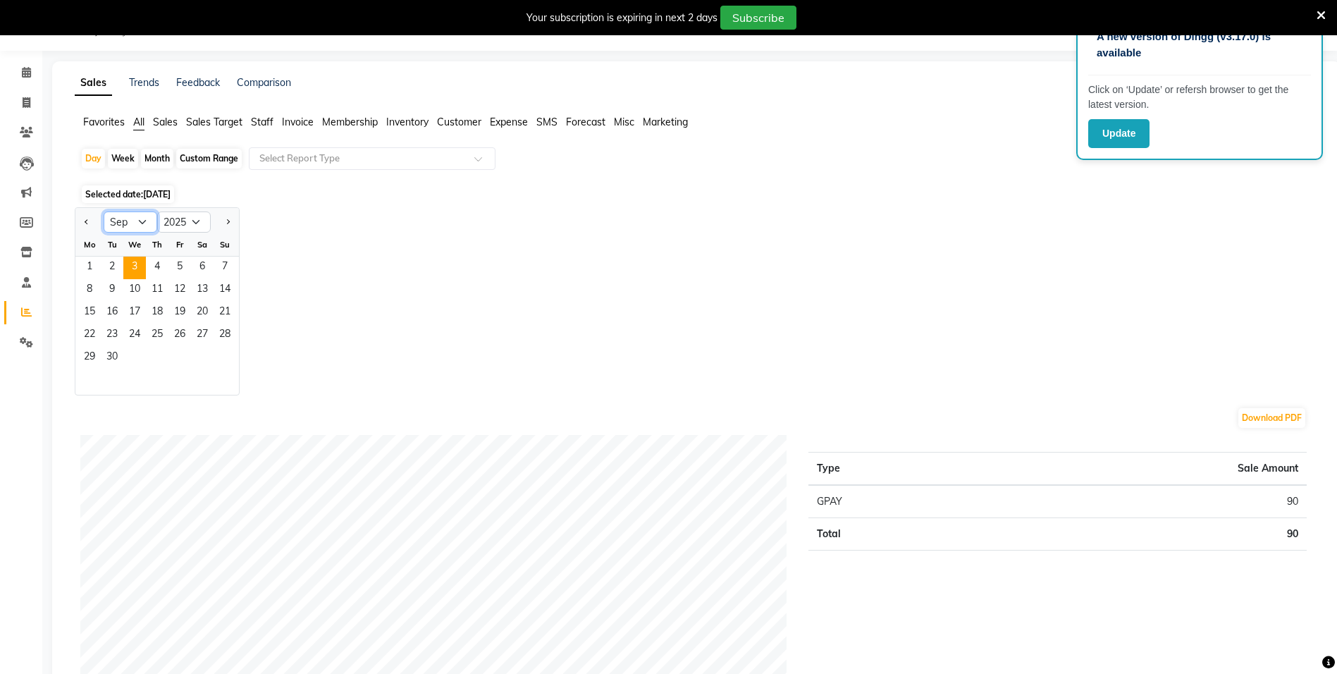
click at [126, 219] on select "Jan Feb Mar Apr May Jun [DATE] Aug Sep Oct Nov Dec" at bounding box center [131, 221] width 54 height 21
select select "8"
click at [104, 211] on select "Jan Feb Mar Apr May Jun [DATE] Aug Sep Oct Nov Dec" at bounding box center [131, 221] width 54 height 21
click at [180, 223] on select "2015 2016 2017 2018 2019 2020 2021 2022 2023 2024 2025 2026 2027 2028 2029 2030…" at bounding box center [184, 221] width 54 height 21
click at [152, 158] on div "Month" at bounding box center [157, 159] width 32 height 20
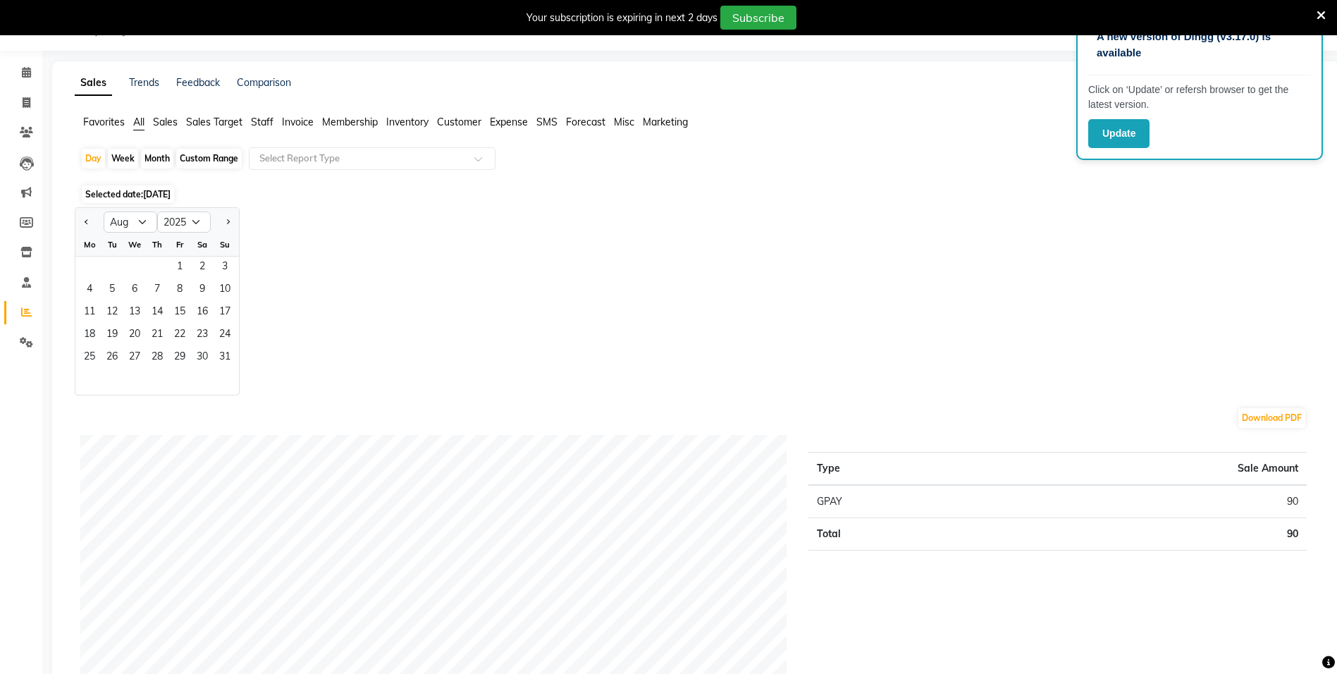
select select "9"
select select "2025"
click at [92, 261] on span "1" at bounding box center [89, 267] width 23 height 23
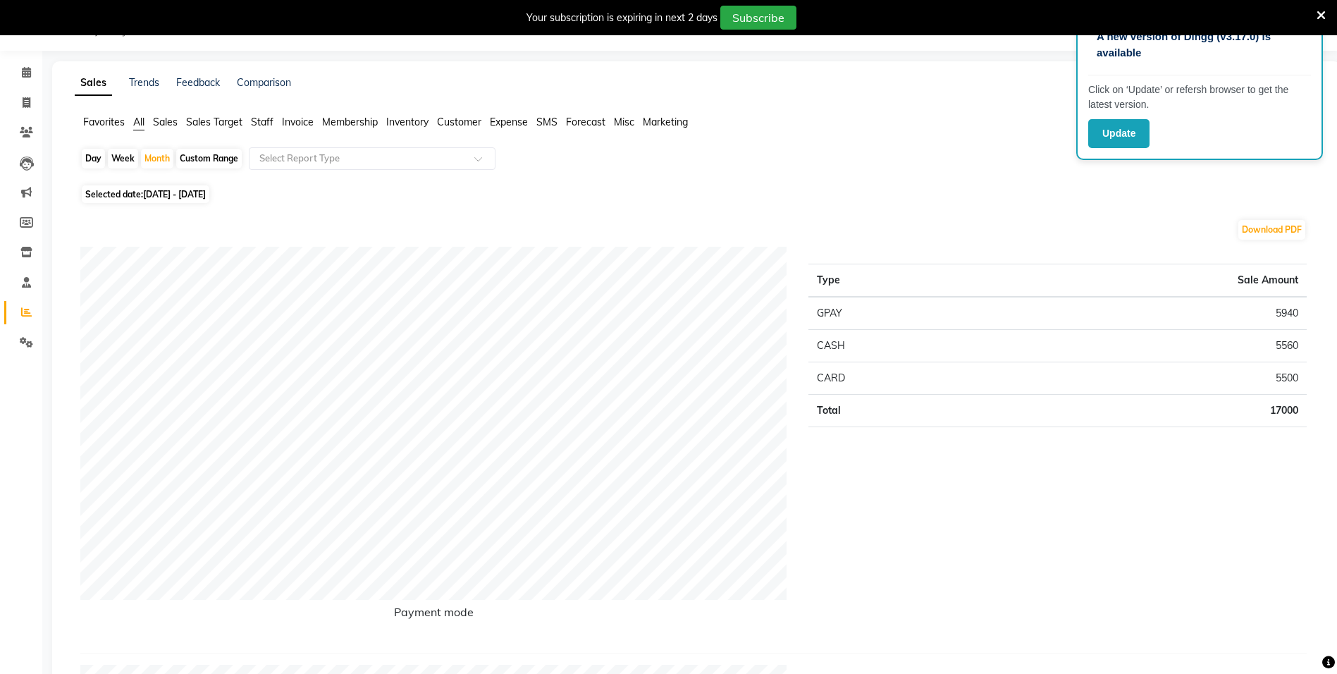
click at [252, 122] on span "Staff" at bounding box center [262, 122] width 23 height 13
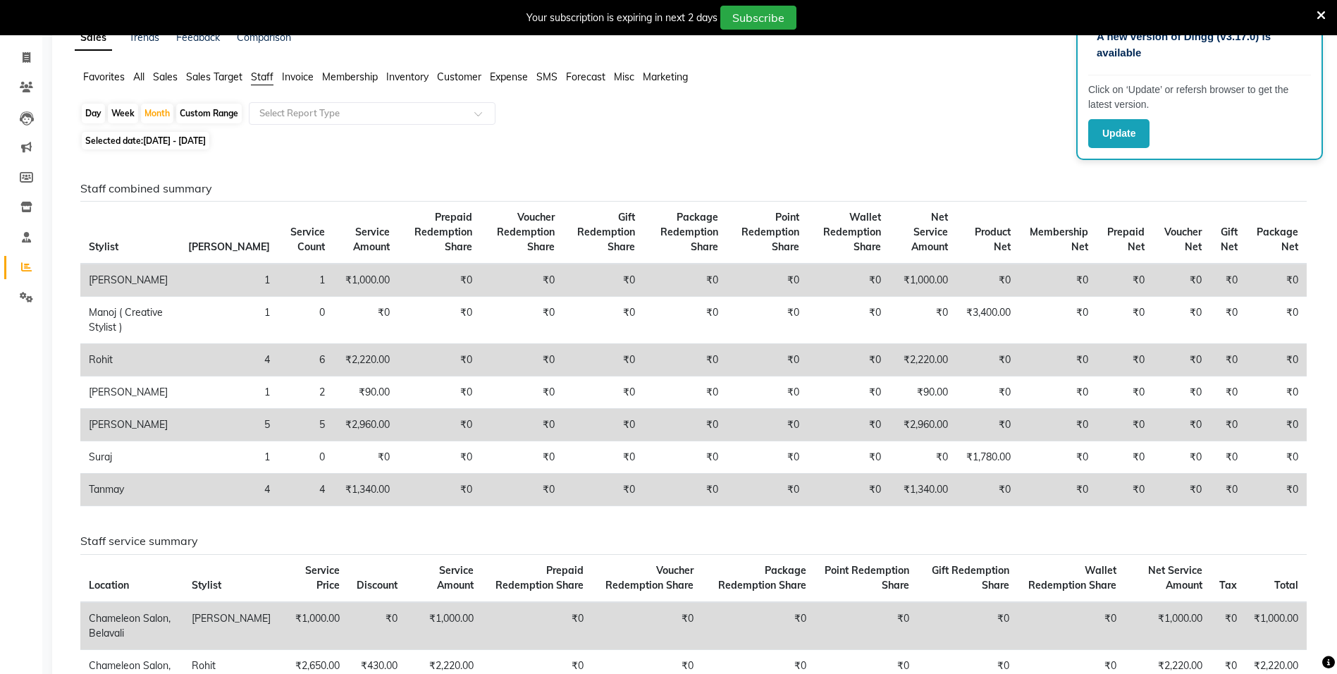
scroll to position [106, 0]
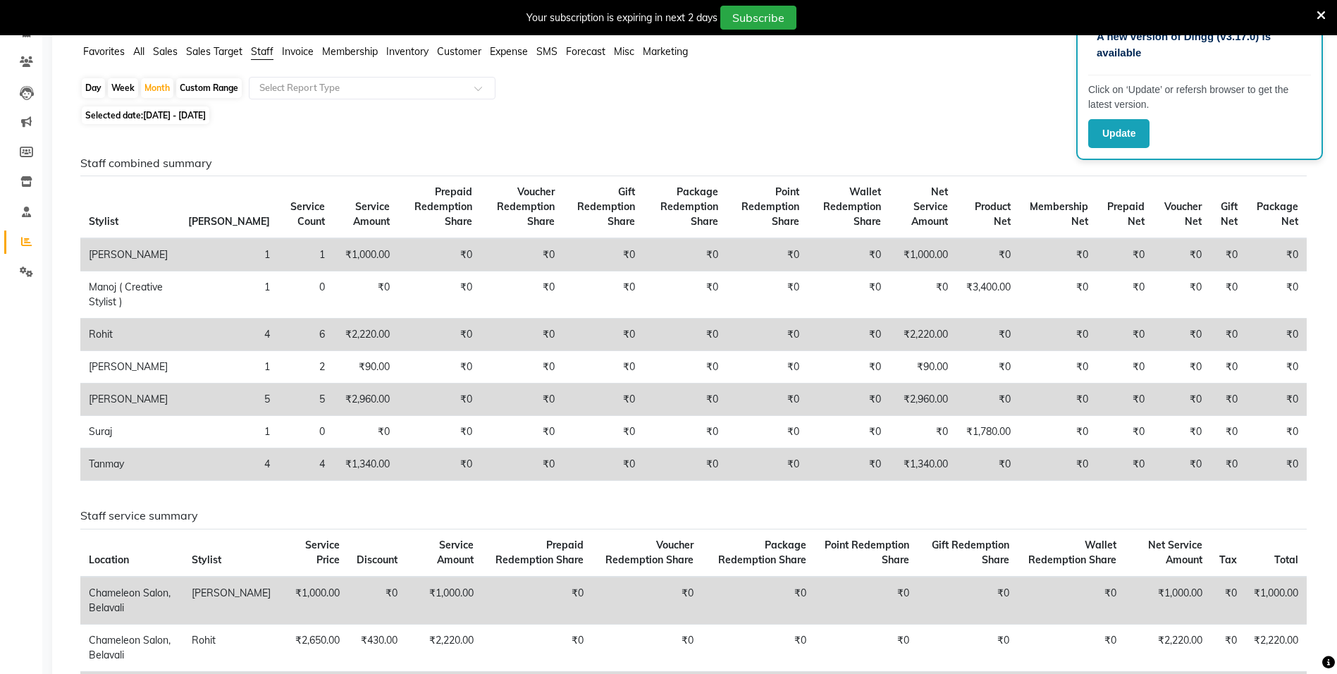
click at [192, 120] on span "[DATE] - [DATE]" at bounding box center [174, 115] width 63 height 11
select select "9"
select select "2025"
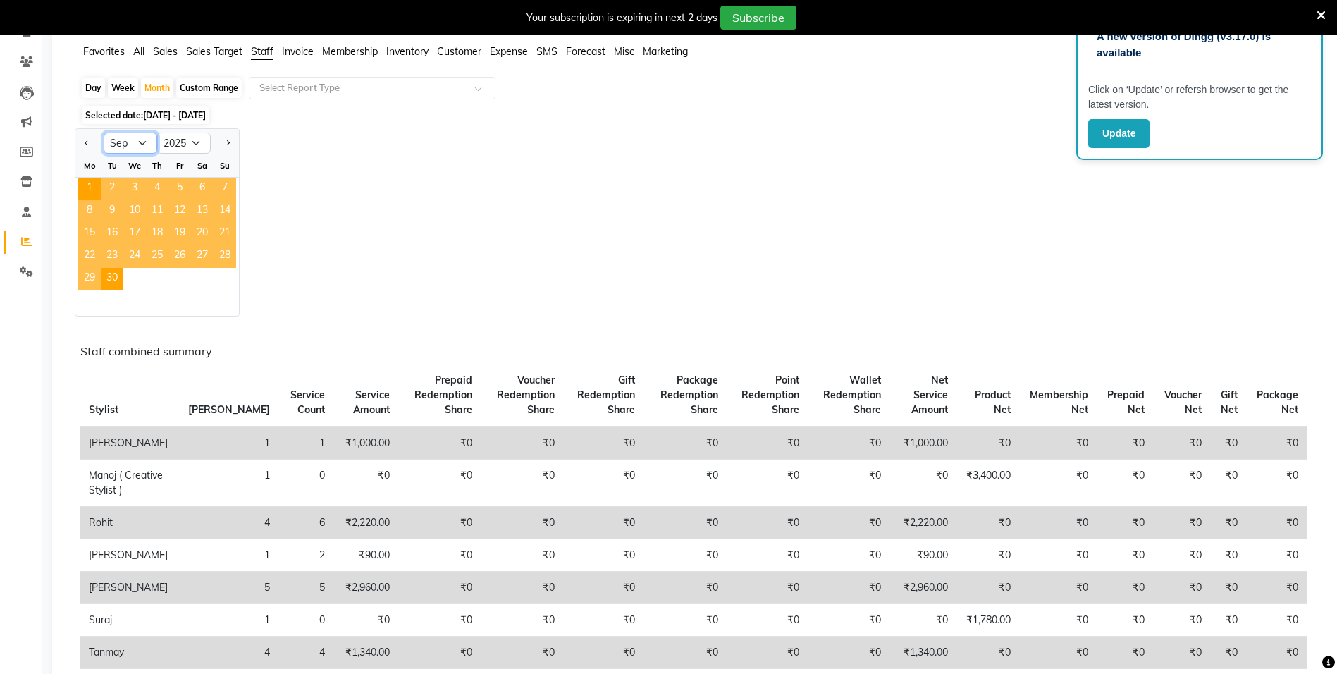
click at [130, 146] on select "Jan Feb Mar Apr May Jun [DATE] Aug Sep Oct Nov Dec" at bounding box center [131, 142] width 54 height 21
select select "8"
click at [104, 132] on select "Jan Feb Mar Apr May Jun [DATE] Aug Sep Oct Nov Dec" at bounding box center [131, 142] width 54 height 21
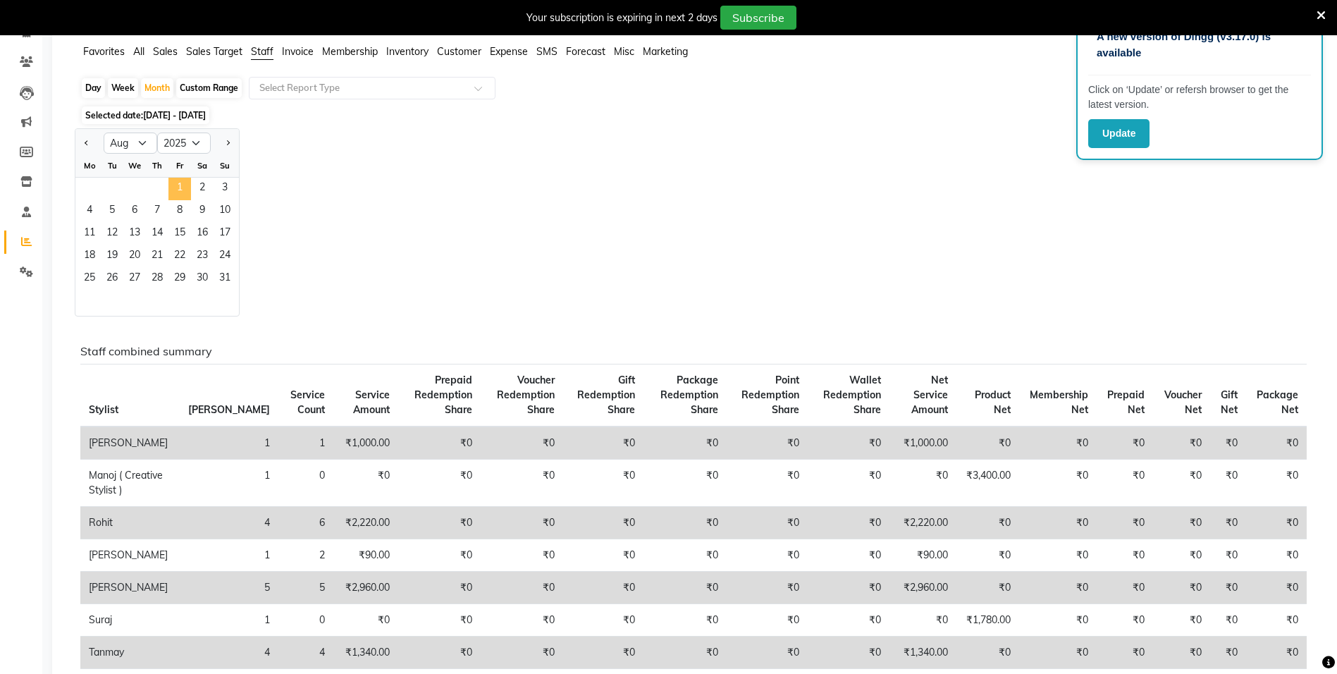
click at [182, 192] on span "1" at bounding box center [179, 189] width 23 height 23
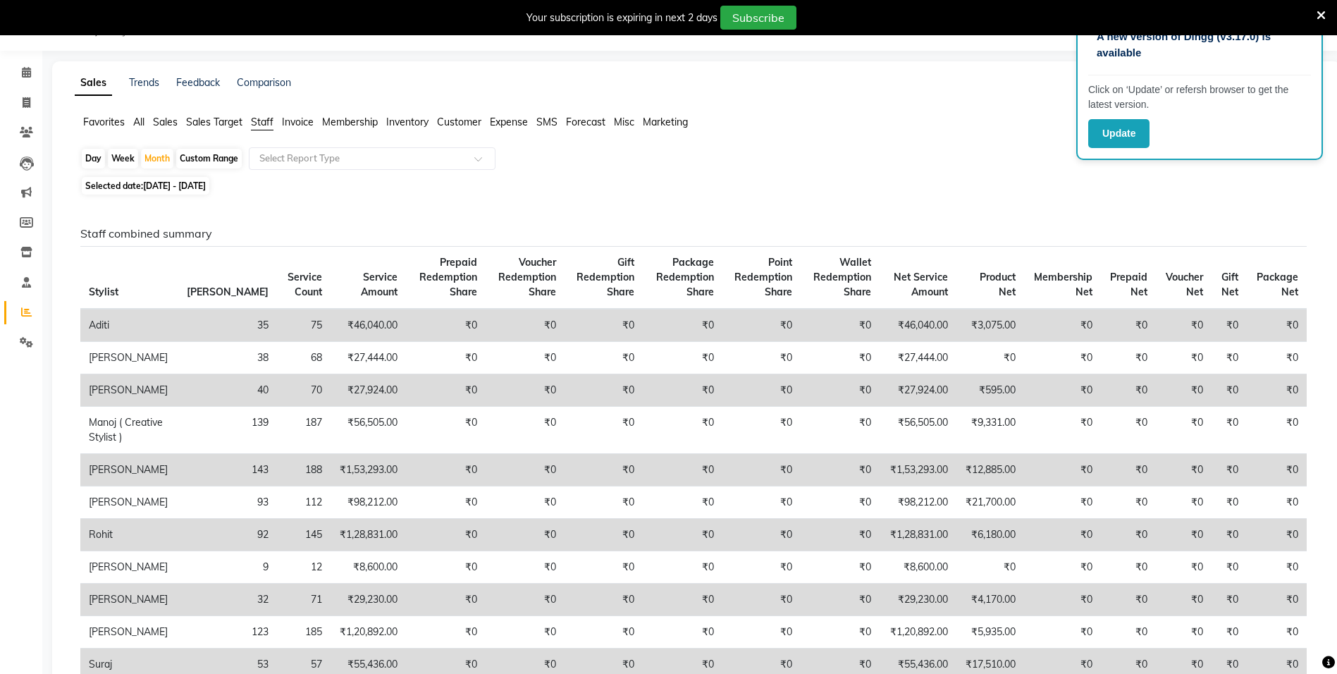
scroll to position [0, 0]
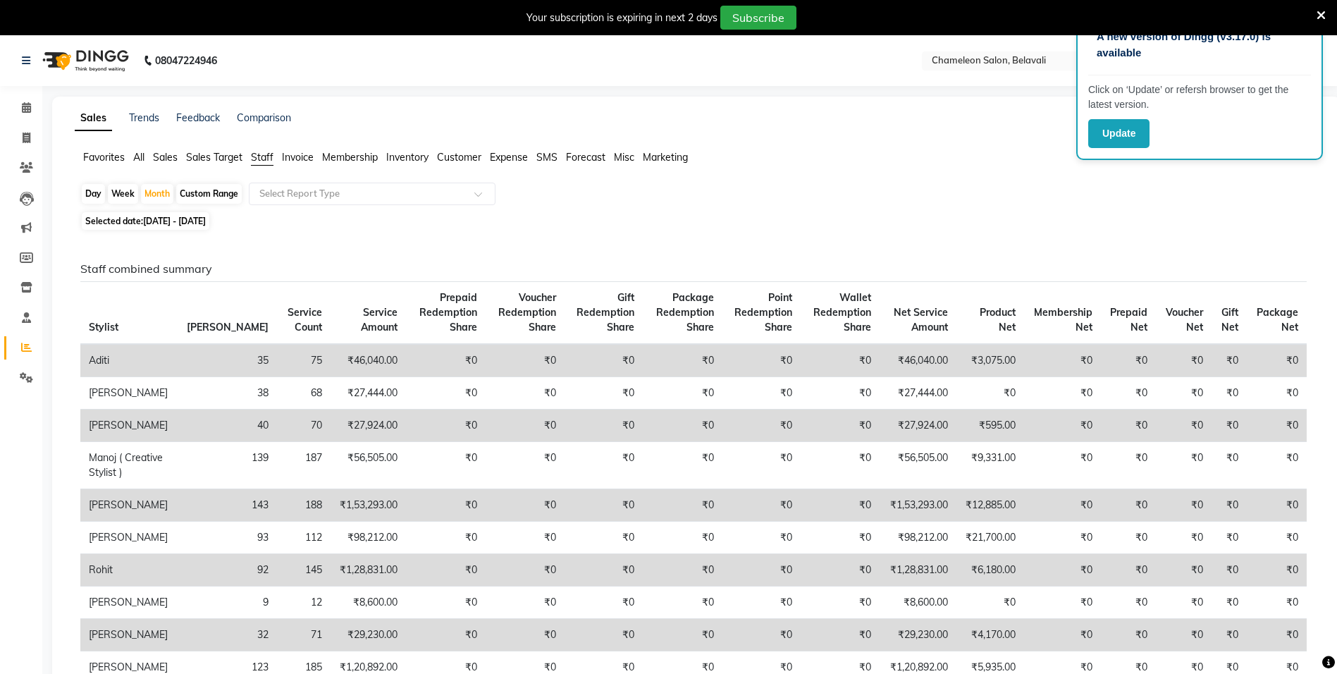
click at [192, 191] on div "Custom Range" at bounding box center [209, 194] width 66 height 20
select select "8"
select select "2025"
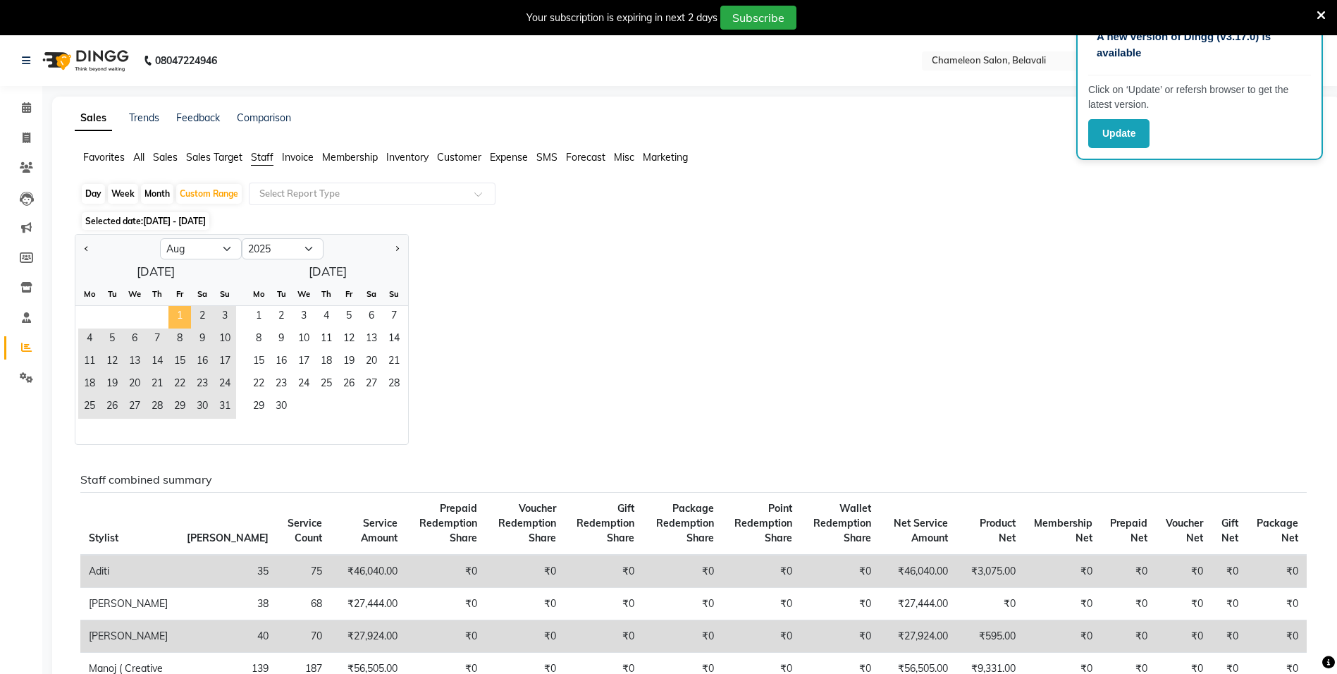
click at [176, 311] on span "1" at bounding box center [179, 317] width 23 height 23
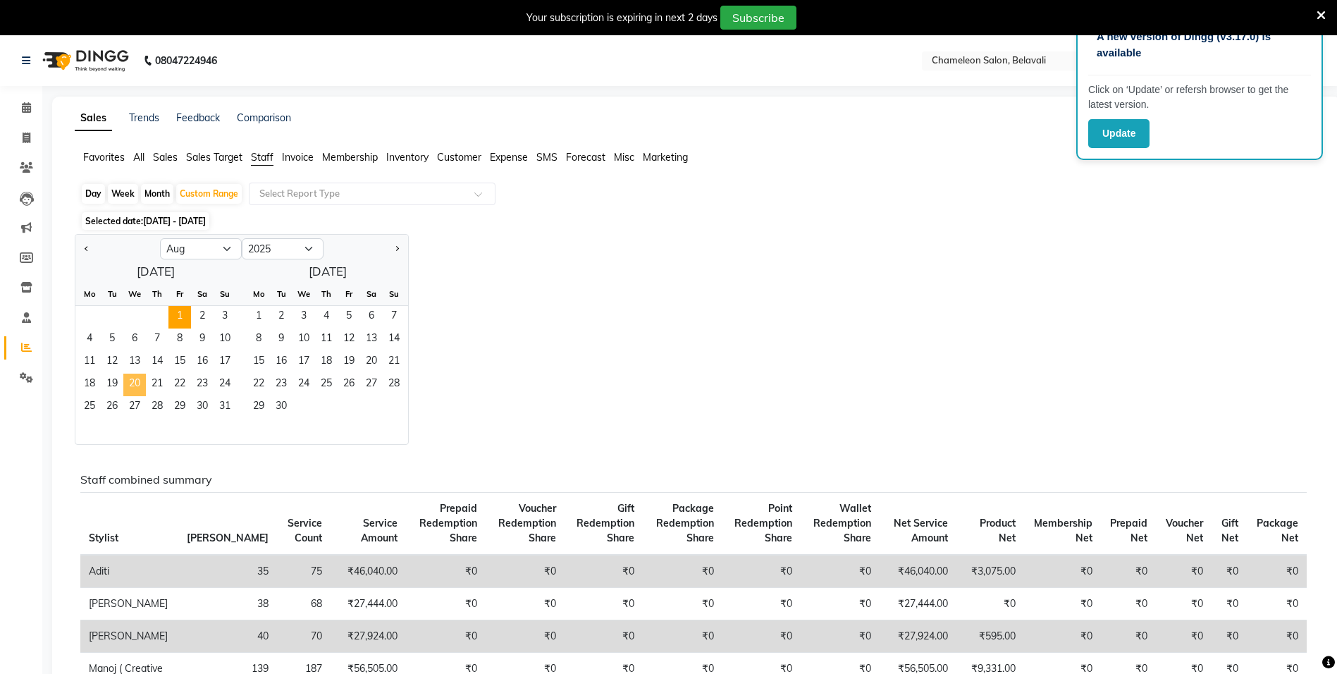
click at [137, 383] on span "20" at bounding box center [134, 384] width 23 height 23
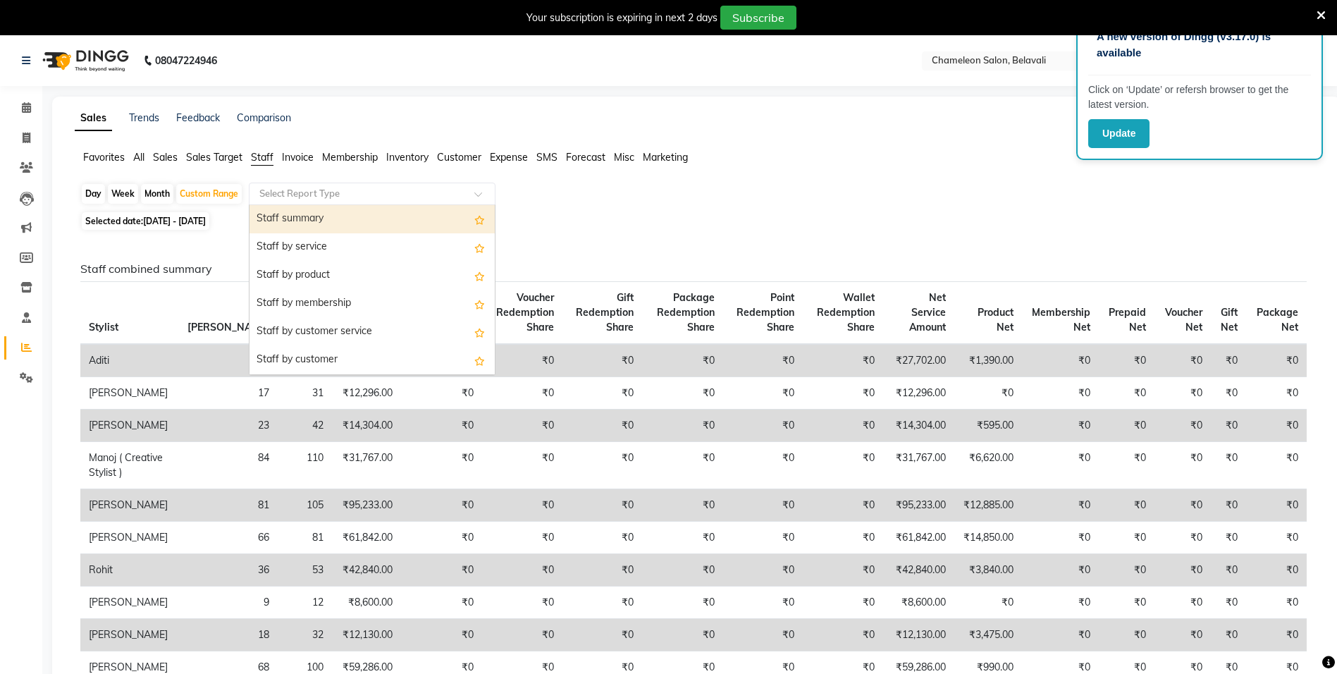
drag, startPoint x: 280, startPoint y: 194, endPoint x: 282, endPoint y: 206, distance: 12.1
click at [279, 197] on input "text" at bounding box center [357, 194] width 203 height 14
click at [301, 225] on div "Staff summary" at bounding box center [371, 219] width 245 height 28
select select "filtered_report"
select select "csv"
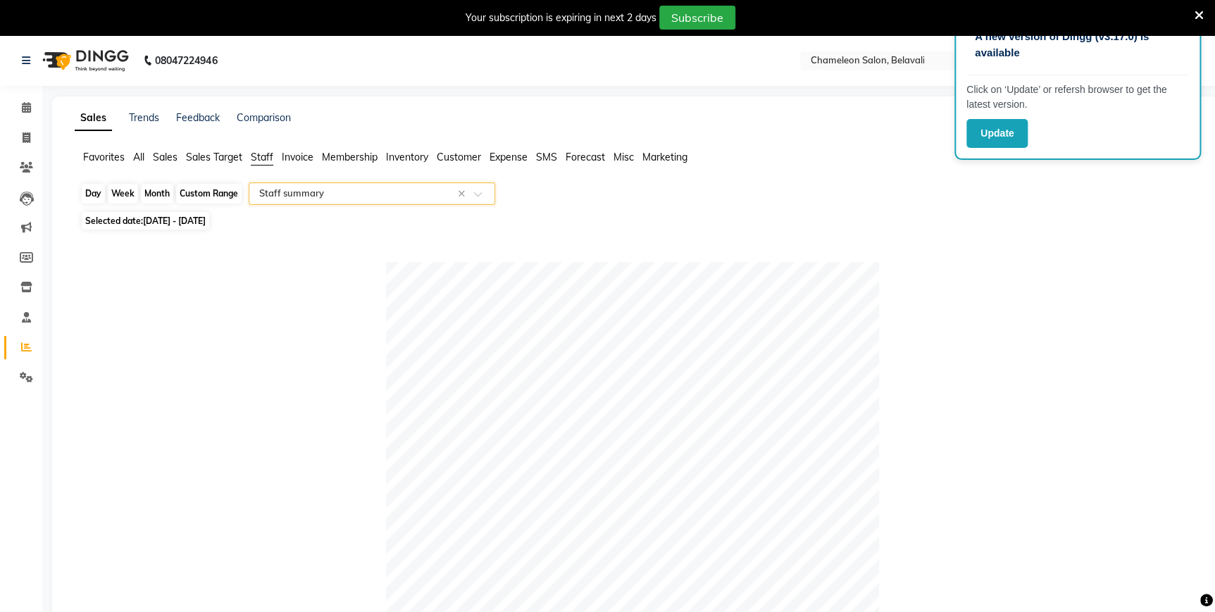
click at [188, 198] on div "Custom Range" at bounding box center [209, 194] width 66 height 20
select select "8"
select select "2025"
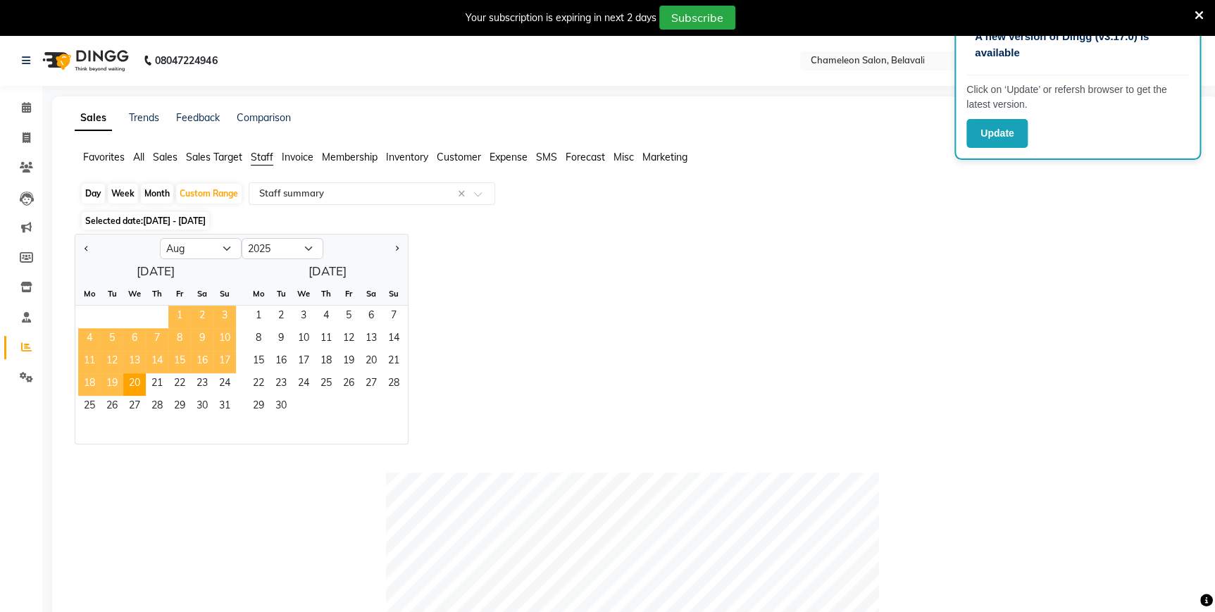
click at [174, 316] on span "1" at bounding box center [179, 317] width 23 height 23
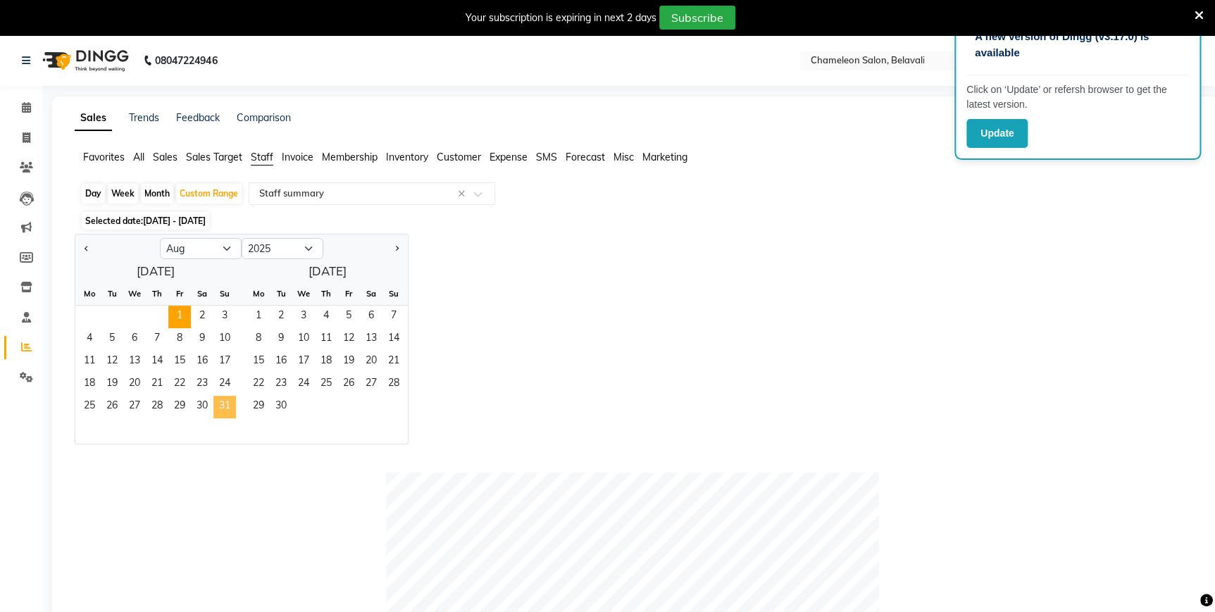
click at [215, 404] on span "31" at bounding box center [224, 407] width 23 height 23
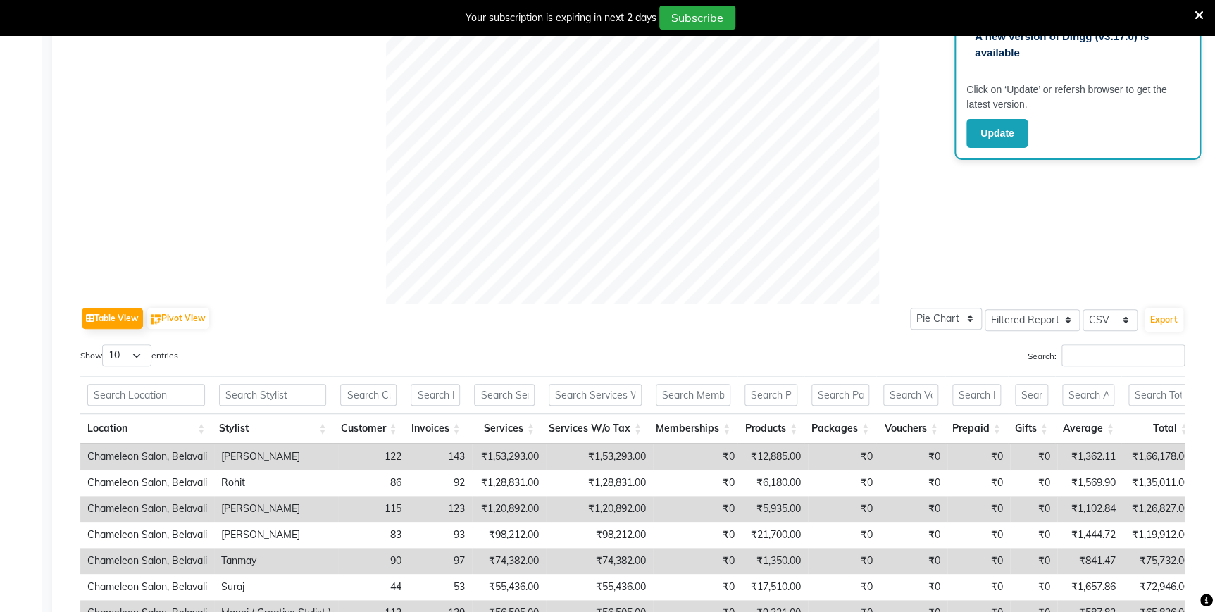
scroll to position [576, 0]
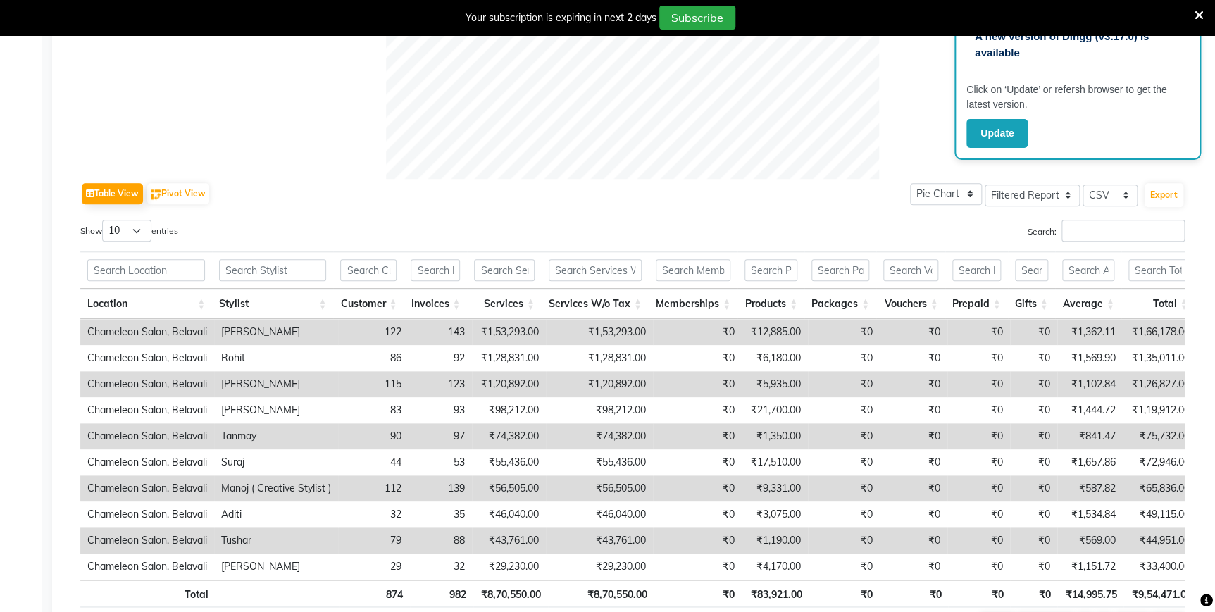
click at [342, 220] on div "Show 10 25 50 100 entries" at bounding box center [351, 233] width 542 height 27
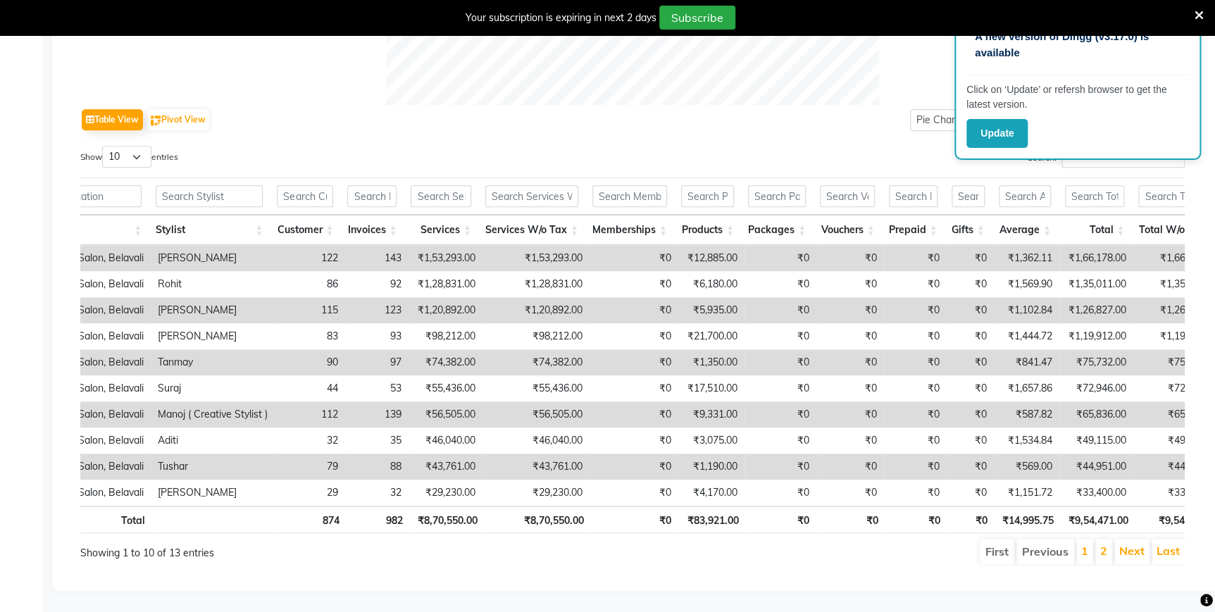
scroll to position [0, 0]
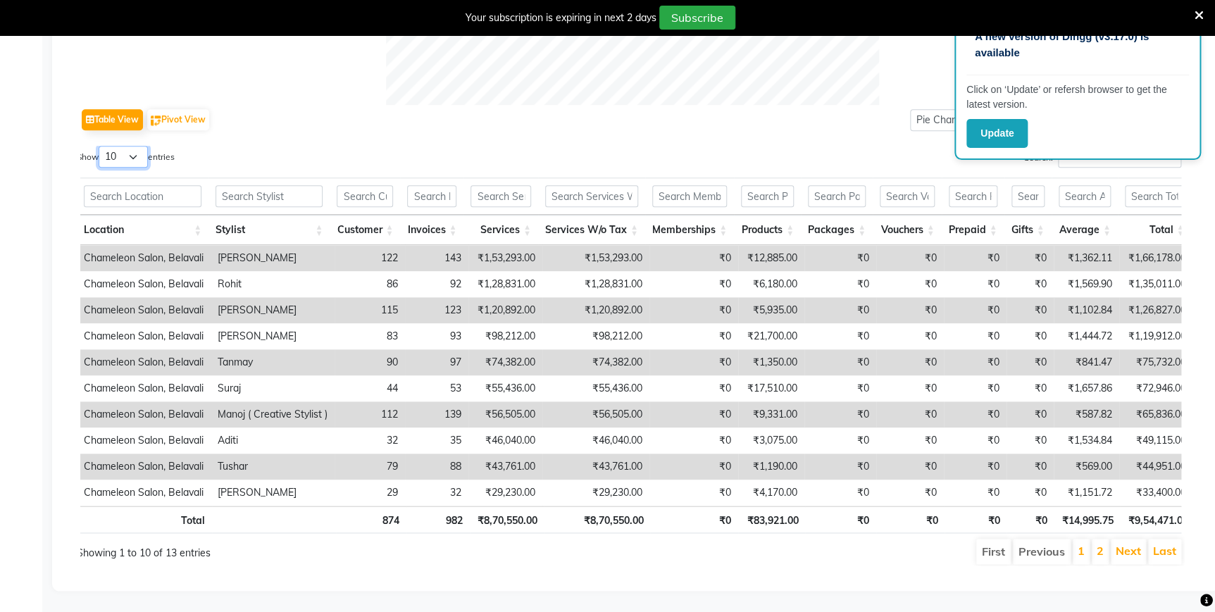
click at [135, 146] on select "10 25 50 100" at bounding box center [123, 157] width 49 height 22
select select "100"
click at [101, 146] on select "10 25 50 100" at bounding box center [123, 157] width 49 height 22
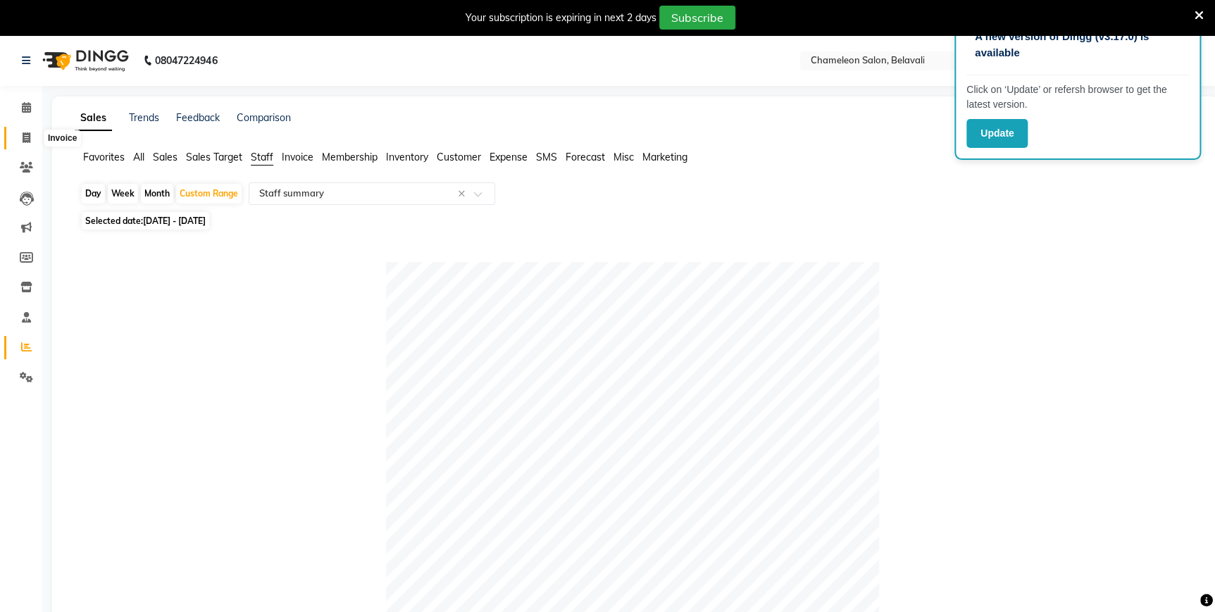
click at [25, 138] on icon at bounding box center [27, 137] width 8 height 11
select select "6724"
select select "service"
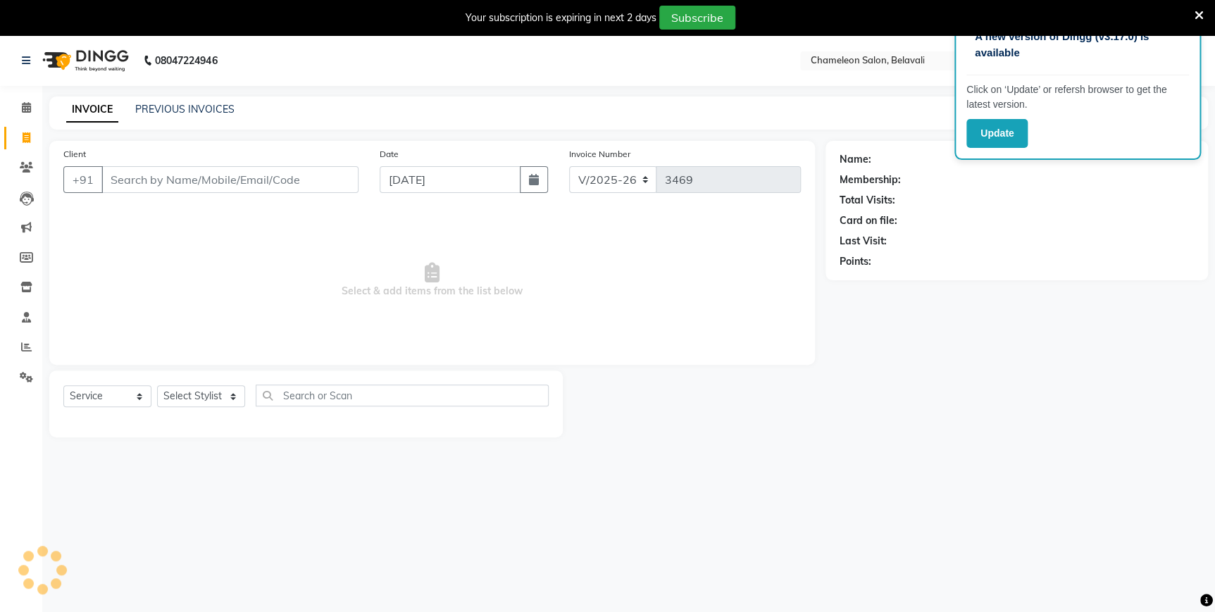
select select "58829"
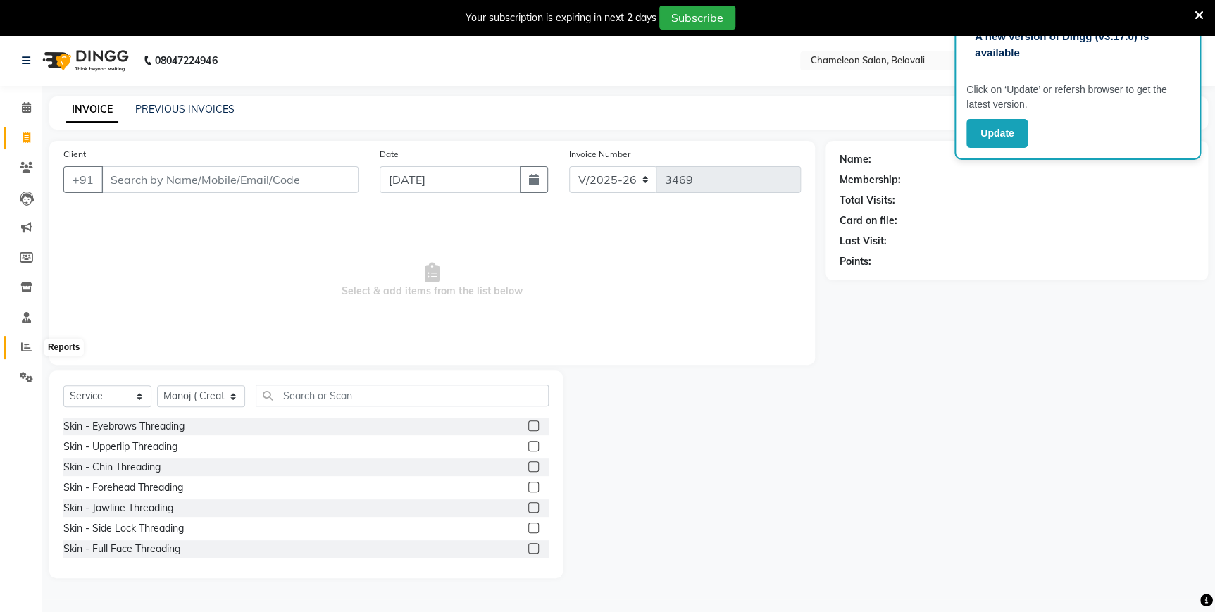
click at [30, 352] on icon at bounding box center [26, 347] width 11 height 11
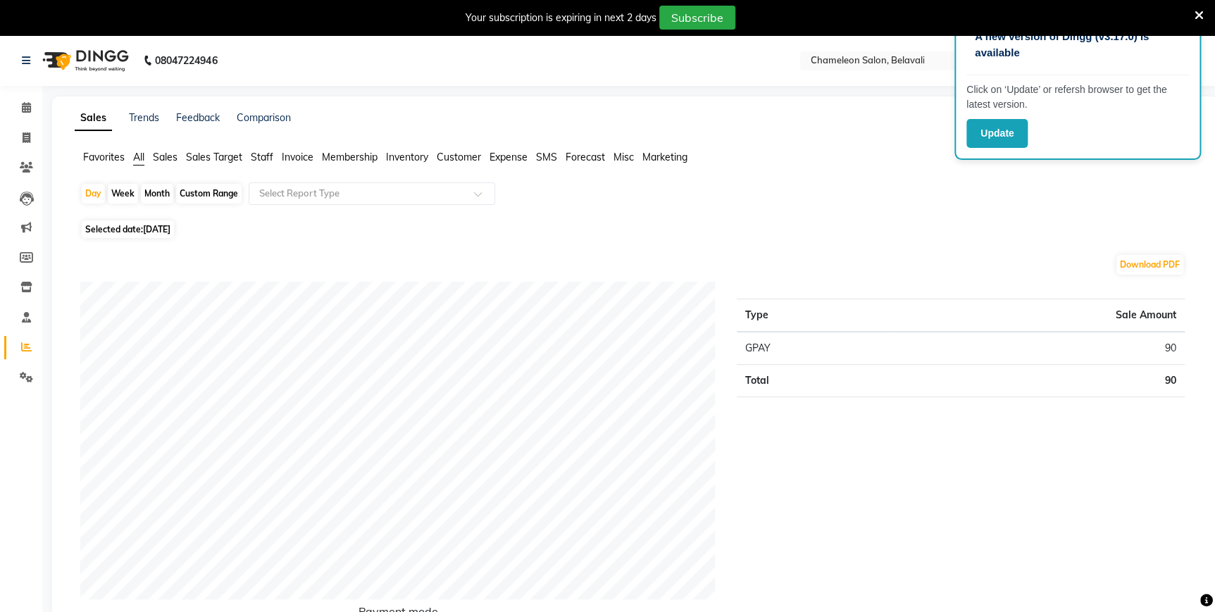
click at [192, 195] on div "Custom Range" at bounding box center [209, 194] width 66 height 20
select select "9"
select select "2025"
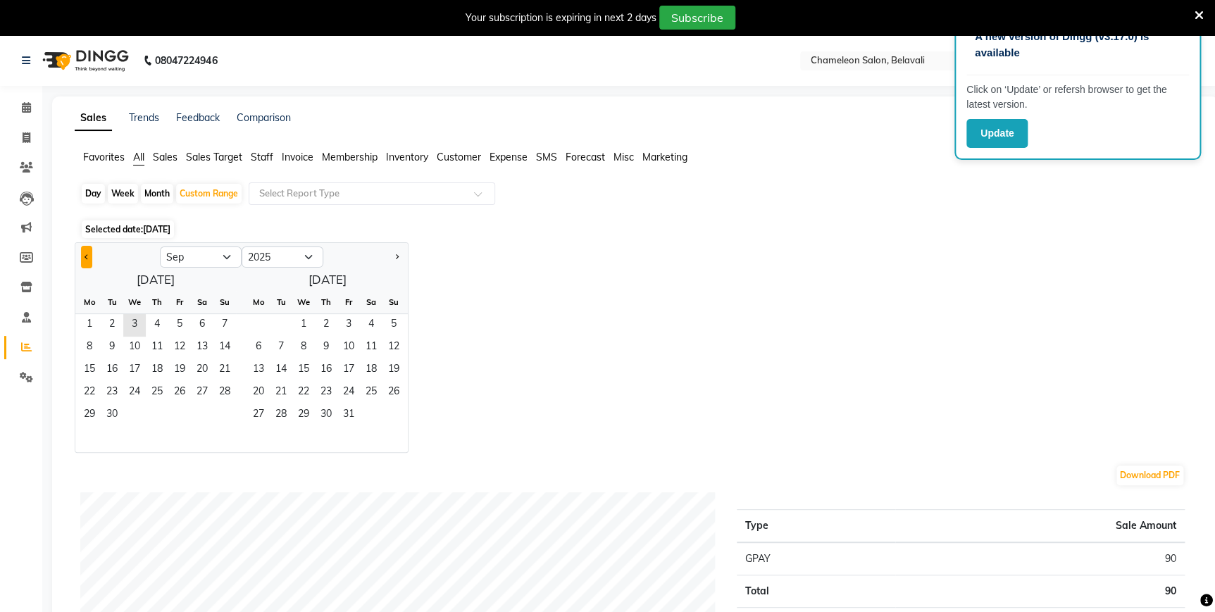
click at [84, 261] on button "Previous month" at bounding box center [86, 257] width 11 height 23
select select "8"
click at [178, 323] on span "1" at bounding box center [179, 325] width 23 height 23
drag, startPoint x: 233, startPoint y: 411, endPoint x: 233, endPoint y: 403, distance: 7.8
click at [234, 411] on span "31" at bounding box center [224, 415] width 23 height 23
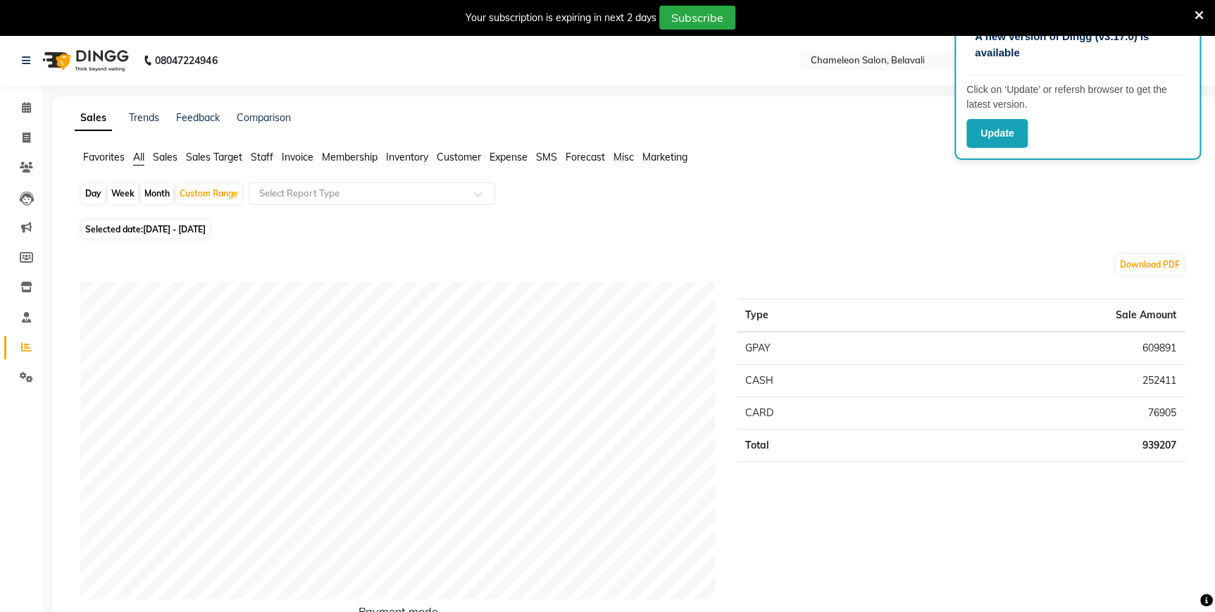
click at [265, 158] on span "Staff" at bounding box center [262, 157] width 23 height 13
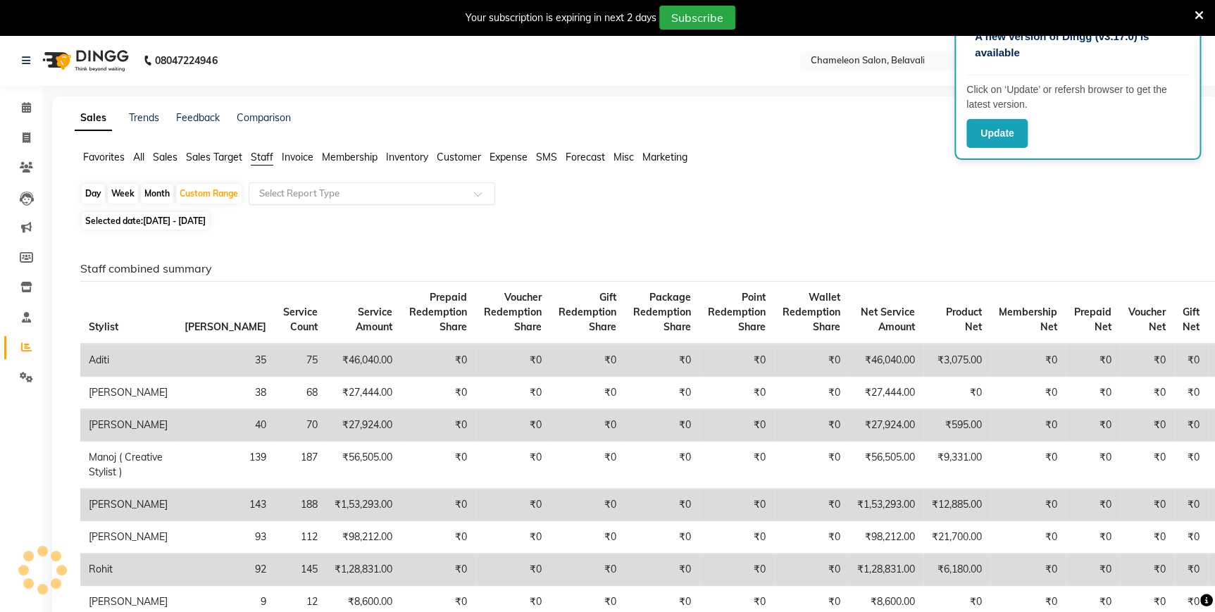
click at [292, 199] on input "text" at bounding box center [357, 194] width 203 height 14
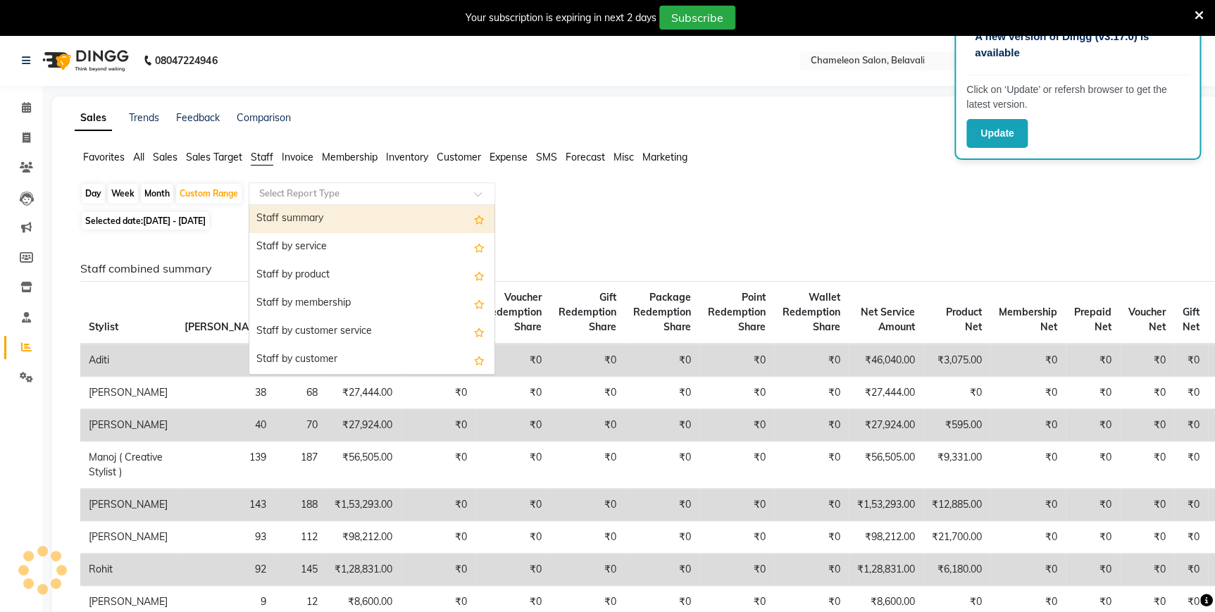
click at [299, 220] on div "Staff summary" at bounding box center [371, 219] width 245 height 28
select select "filtered_report"
select select "csv"
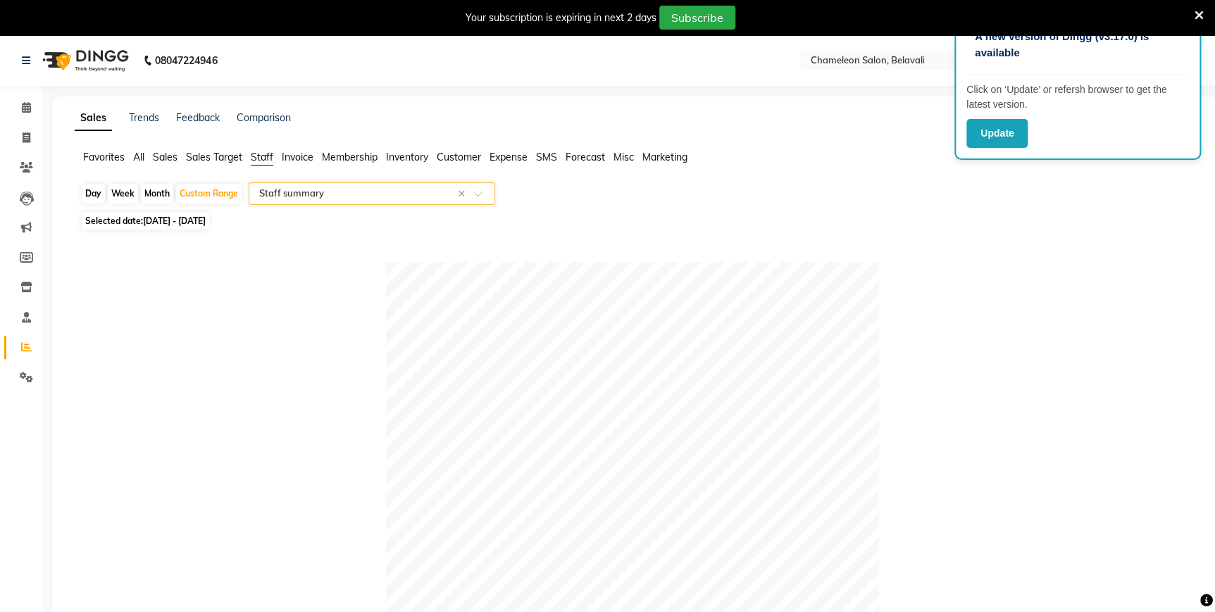
click at [303, 196] on input "text" at bounding box center [357, 194] width 203 height 14
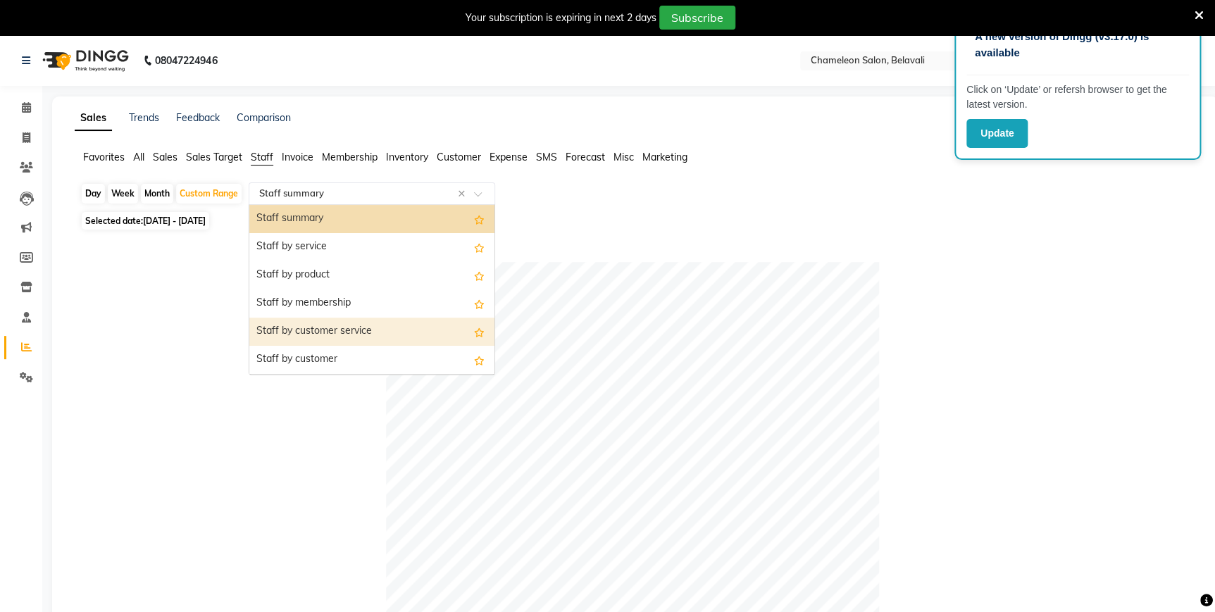
click at [333, 323] on div "Staff by customer service" at bounding box center [371, 332] width 245 height 28
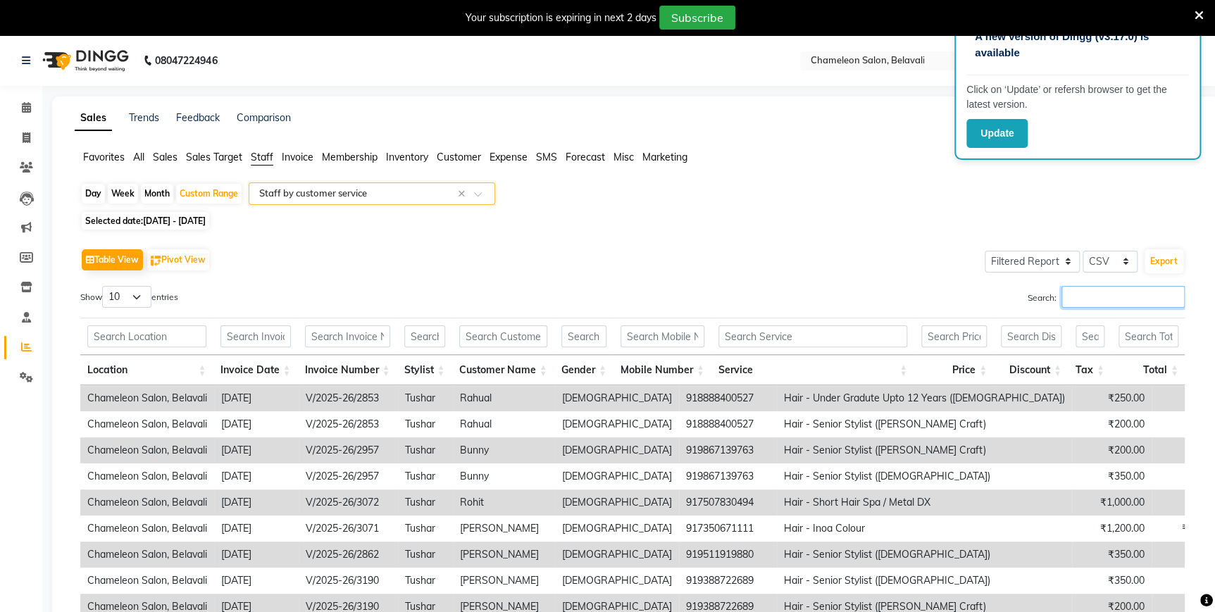
click at [1101, 298] on input "Search:" at bounding box center [1123, 297] width 123 height 22
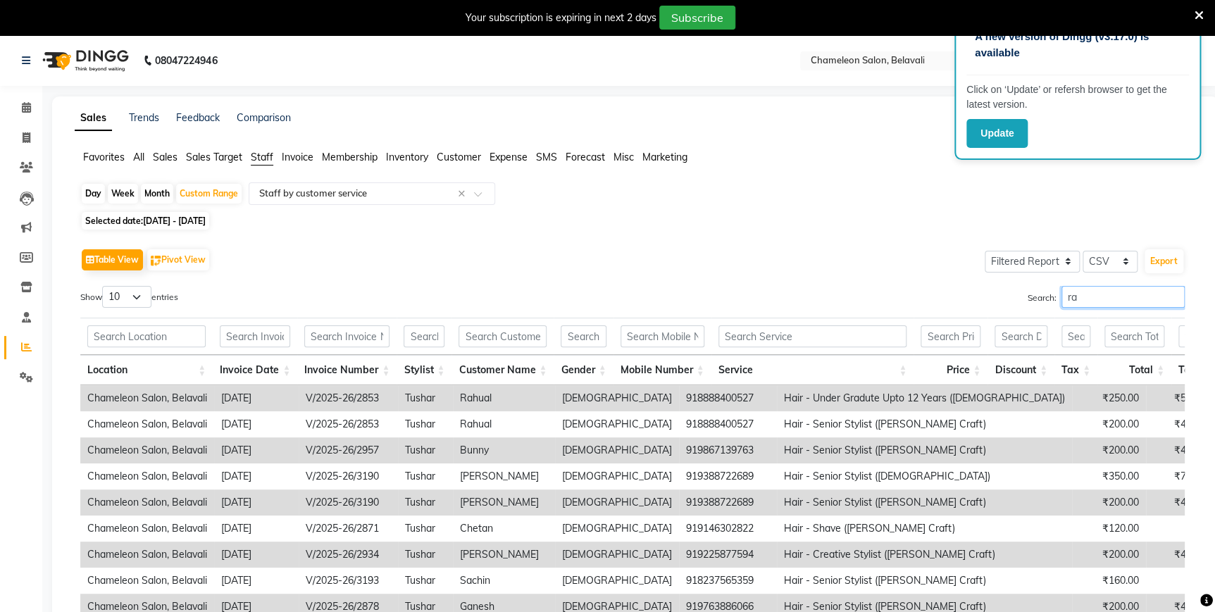
type input "r"
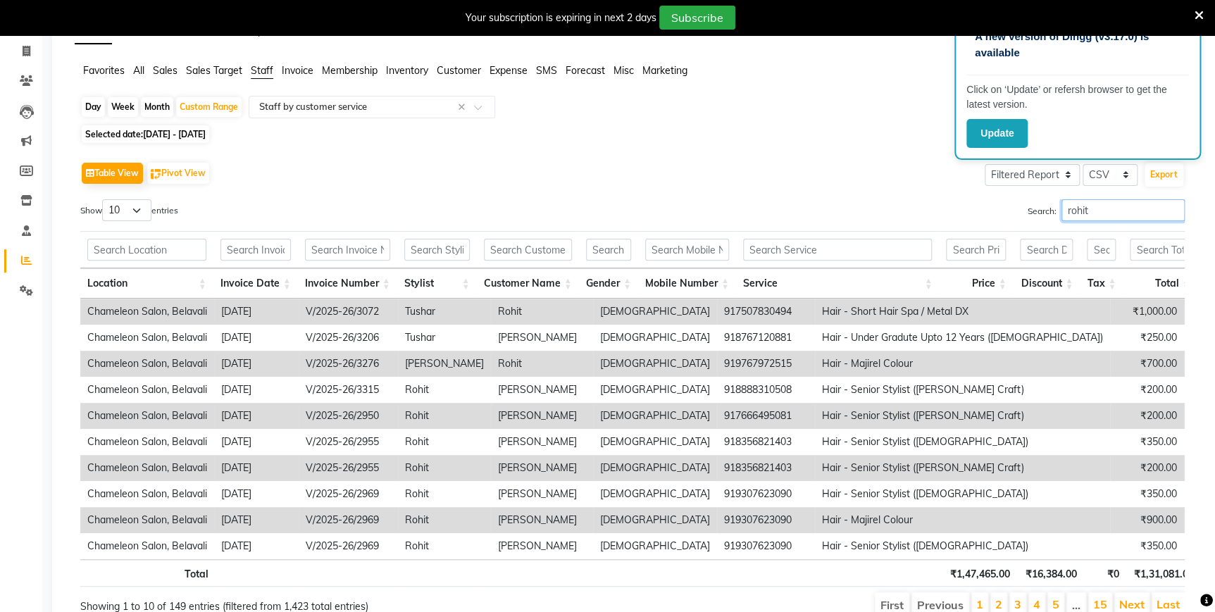
scroll to position [128, 0]
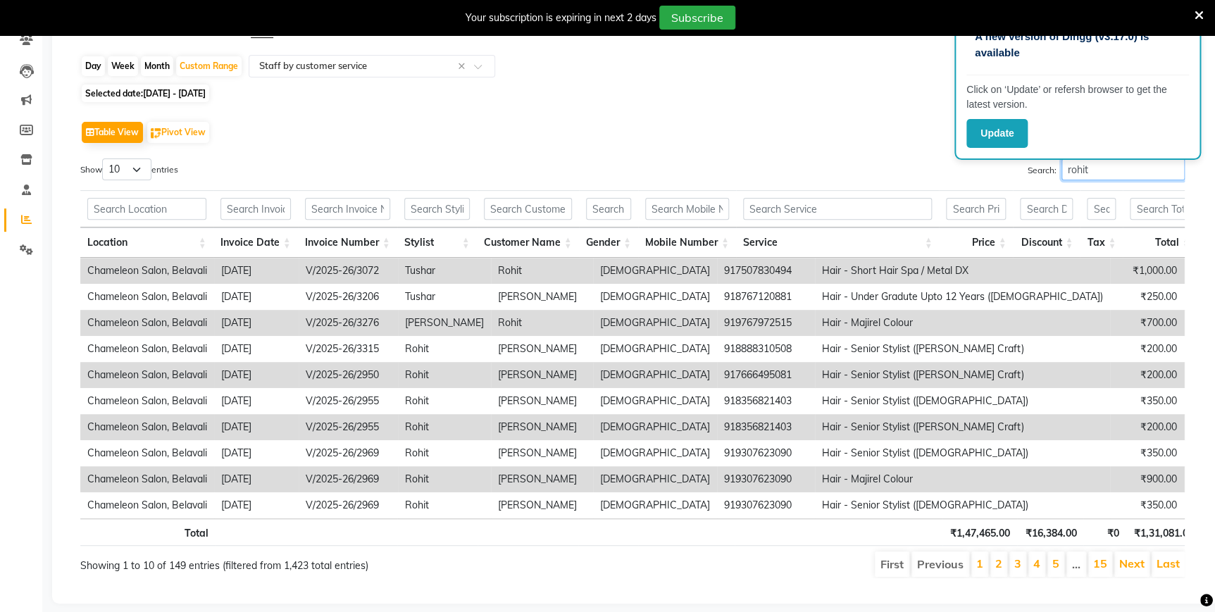
type input "rohit"
drag, startPoint x: 143, startPoint y: 168, endPoint x: 141, endPoint y: 180, distance: 12.9
click at [143, 168] on select "10 25 50 100" at bounding box center [126, 170] width 49 height 22
select select "100"
click at [104, 159] on select "10 25 50 100" at bounding box center [126, 170] width 49 height 22
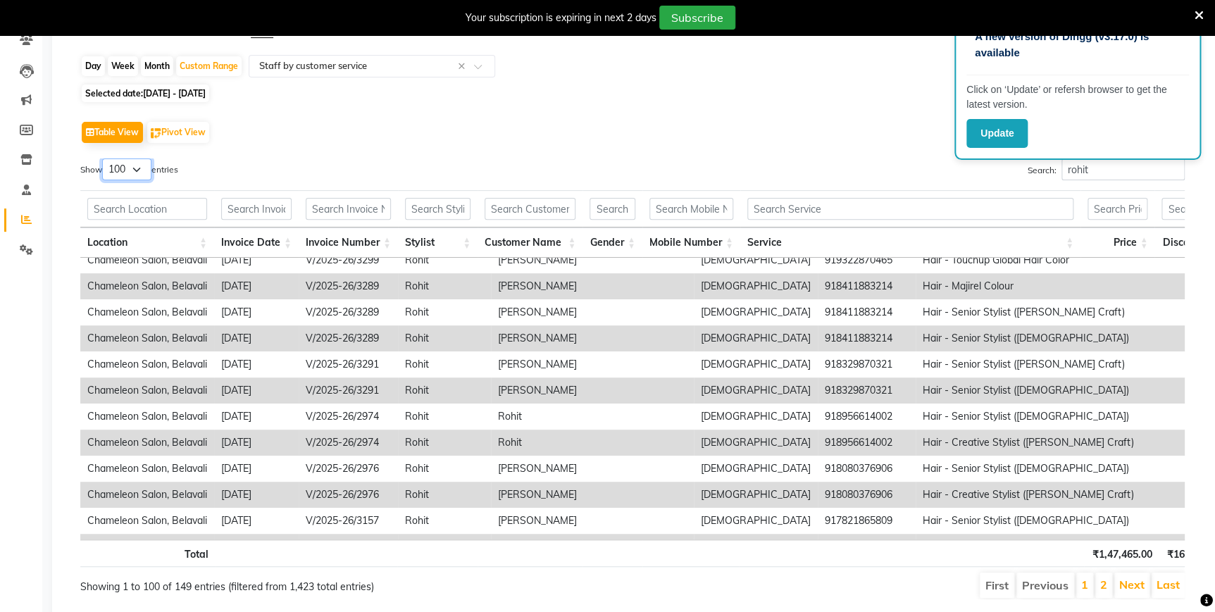
scroll to position [320, 0]
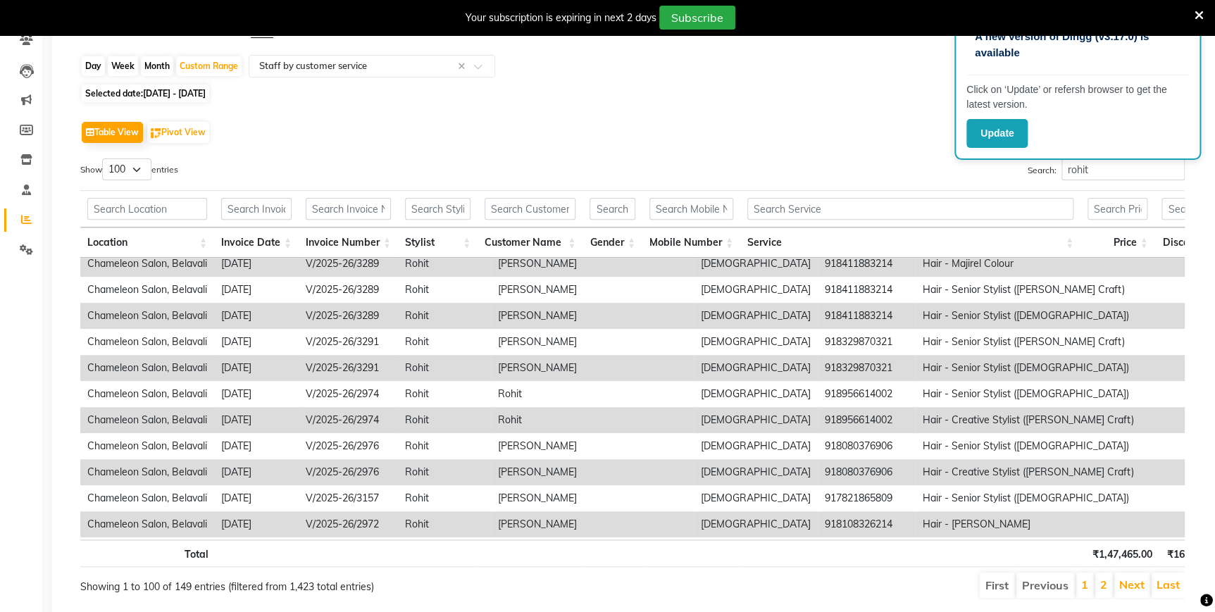
click at [465, 106] on div "Table View Pivot View Select Full Report Filtered Report Select CSV PDF Export …" at bounding box center [632, 358] width 1127 height 504
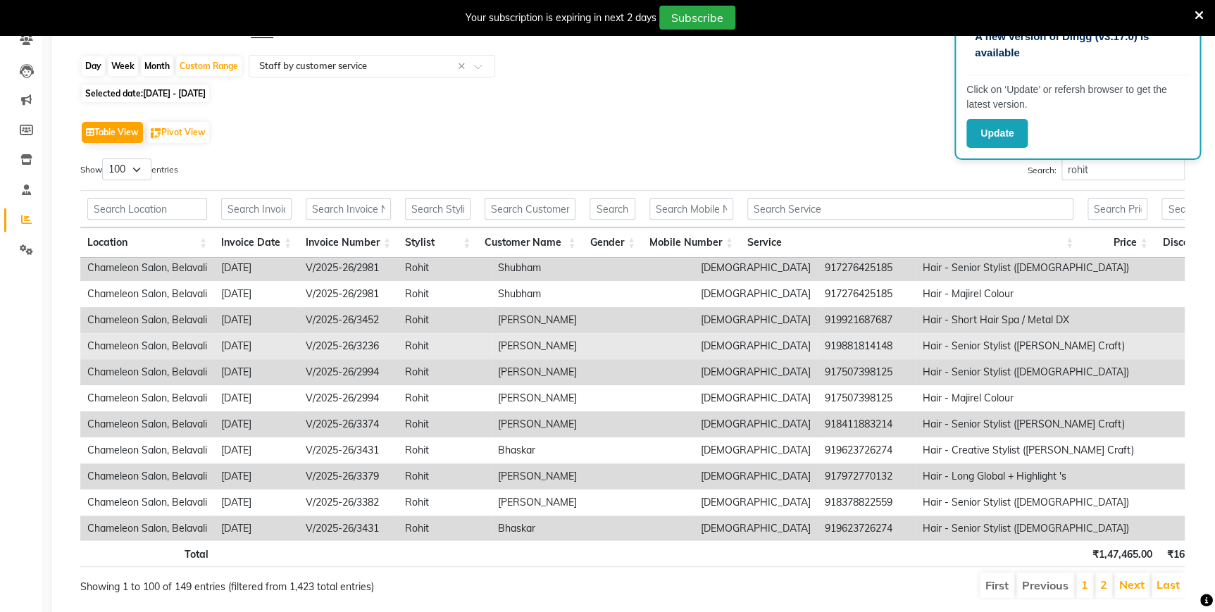
scroll to position [705, 0]
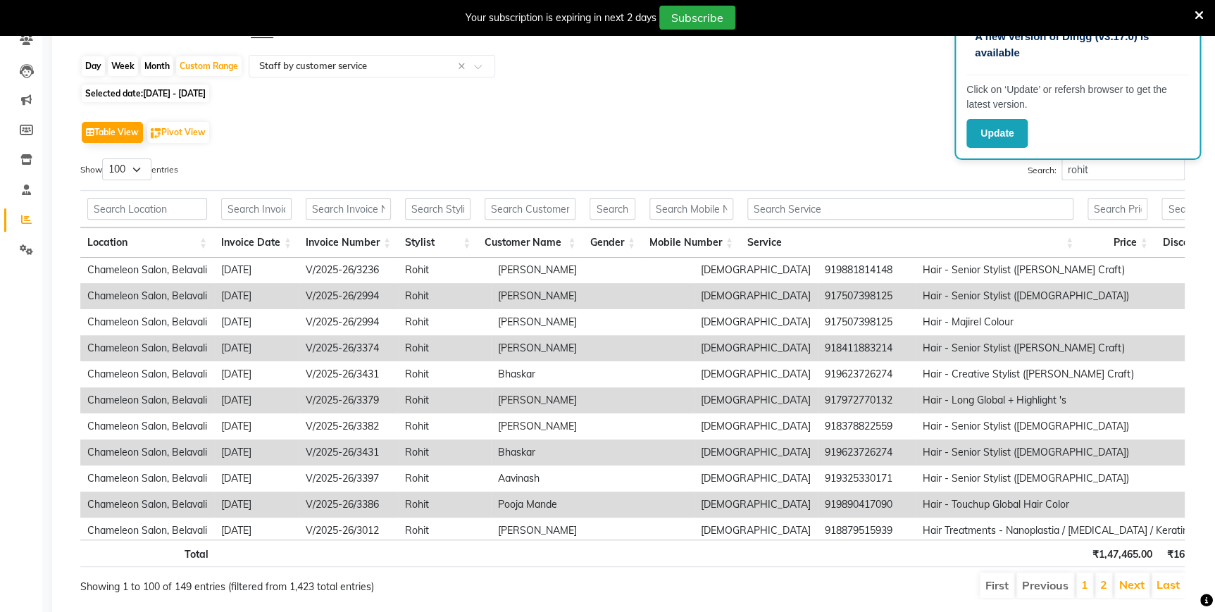
click at [818, 399] on td "917972770132" at bounding box center [867, 401] width 98 height 26
copy td "917972770132"
